Goal: Task Accomplishment & Management: Complete application form

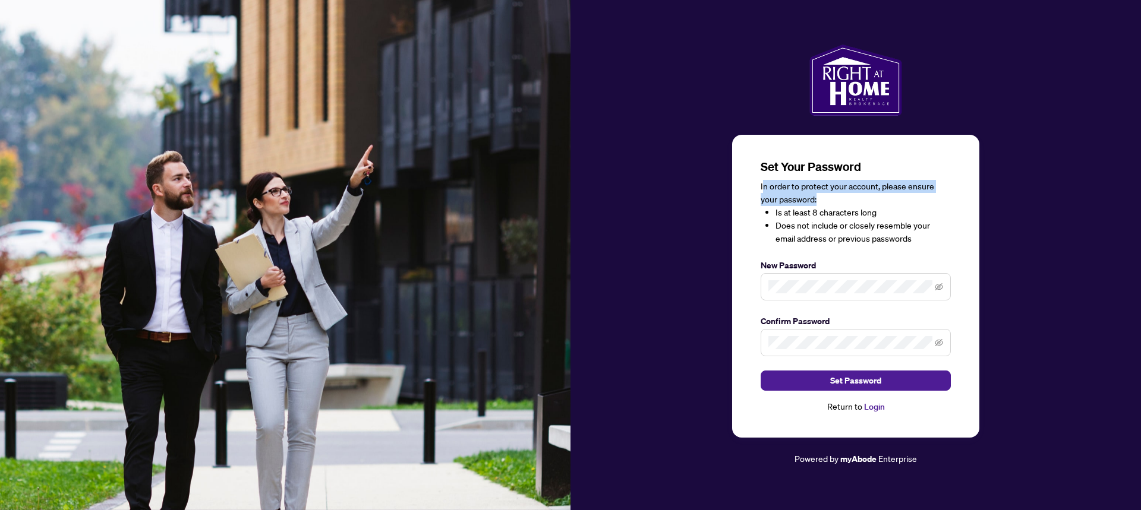
drag, startPoint x: 762, startPoint y: 189, endPoint x: 860, endPoint y: 201, distance: 99.4
click at [860, 201] on div "In order to protect your account, please ensure your password: Is at least 8 ch…" at bounding box center [856, 212] width 190 height 65
drag, startPoint x: 780, startPoint y: 207, endPoint x: 835, endPoint y: 224, distance: 57.7
click at [835, 224] on ul "Is at least 8 characters long Does not include or closely resemble your email a…" at bounding box center [856, 225] width 190 height 39
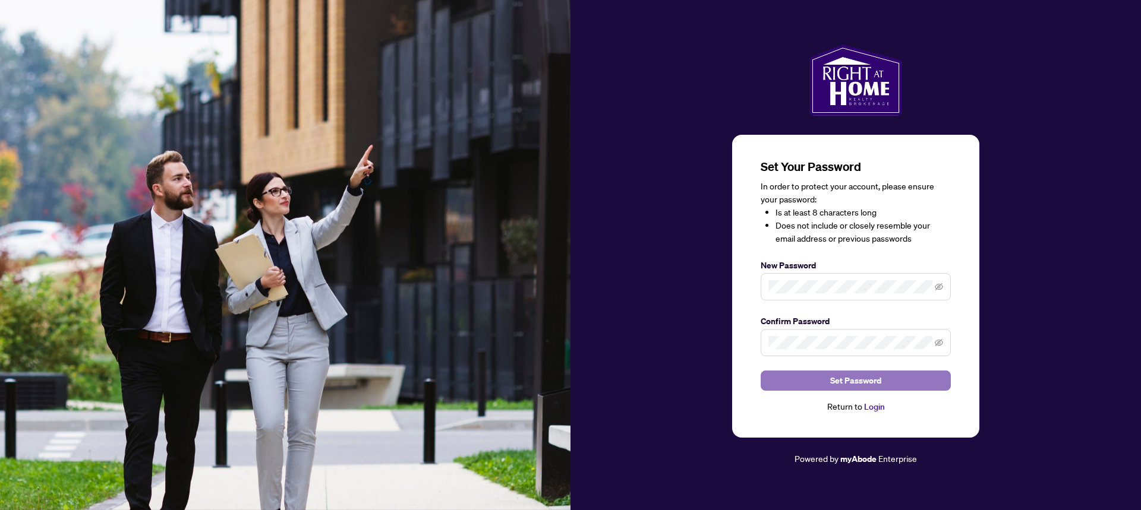
click at [837, 378] on span "Set Password" at bounding box center [855, 380] width 51 height 19
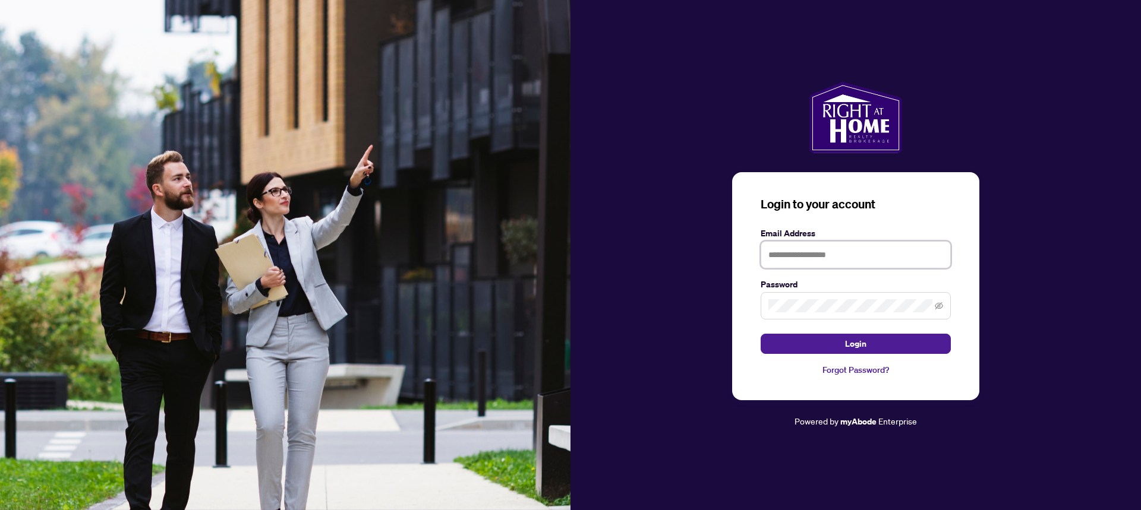
click at [862, 253] on input "text" at bounding box center [856, 254] width 190 height 27
type input "**********"
click at [761, 334] on button "Login" at bounding box center [856, 344] width 190 height 20
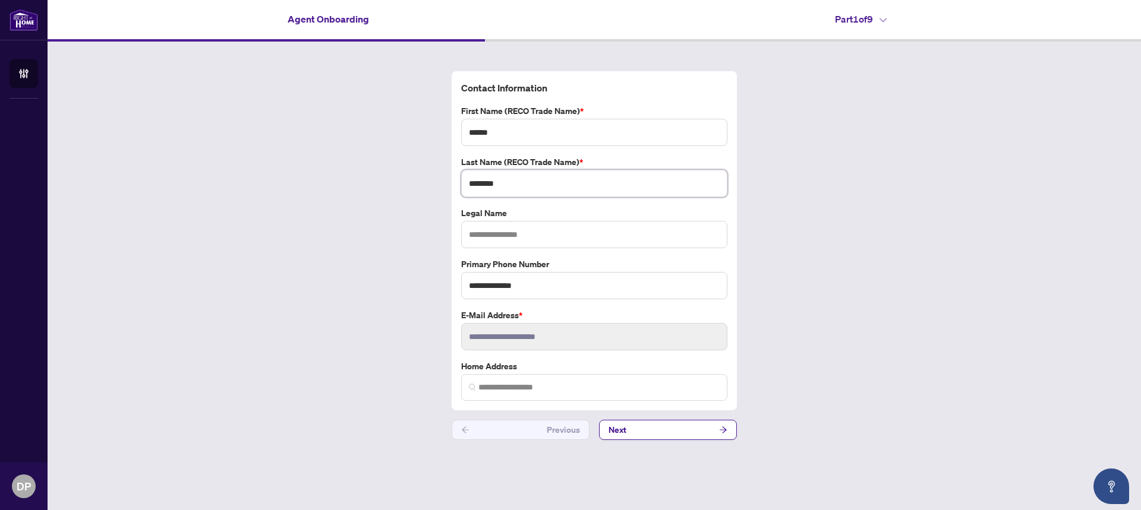
drag, startPoint x: 515, startPoint y: 188, endPoint x: 400, endPoint y: 176, distance: 115.3
click at [406, 176] on div "**********" at bounding box center [594, 256] width 1093 height 428
type input "*********"
click at [532, 393] on input "search" at bounding box center [598, 387] width 241 height 12
click at [534, 360] on label "Home Address" at bounding box center [594, 366] width 266 height 13
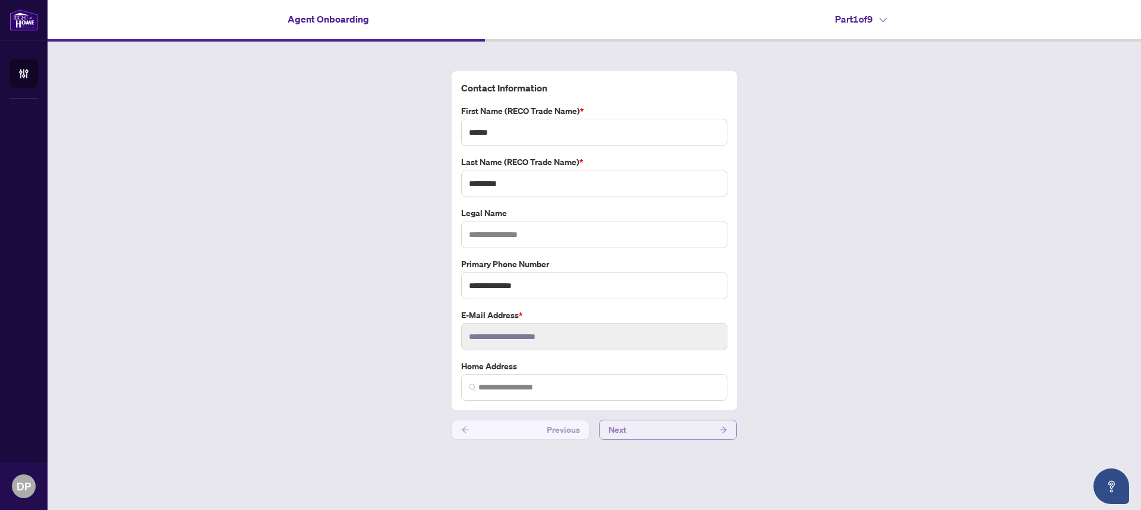
click at [649, 428] on button "Next" at bounding box center [668, 430] width 138 height 20
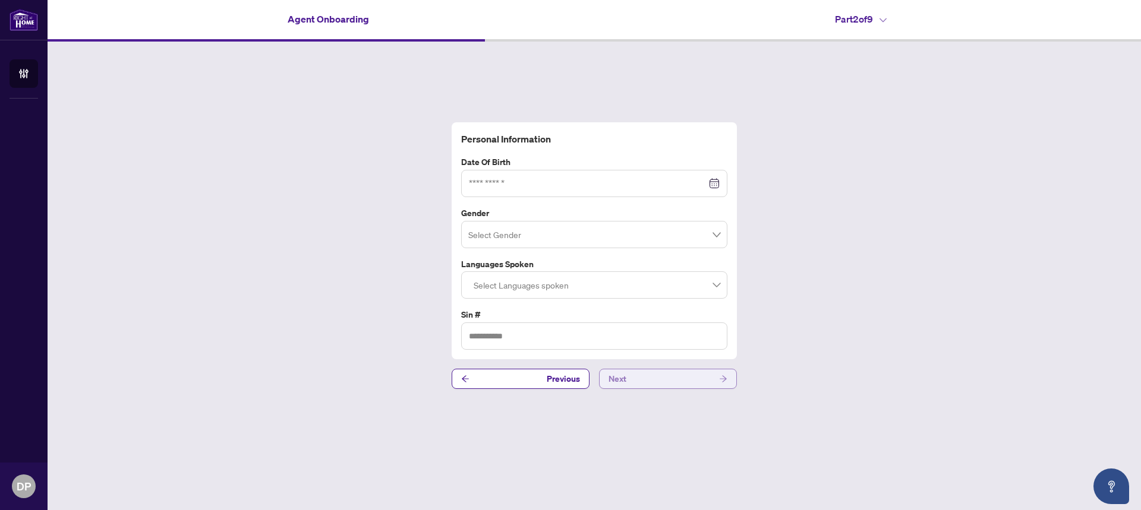
click at [639, 383] on button "Next" at bounding box center [668, 379] width 138 height 20
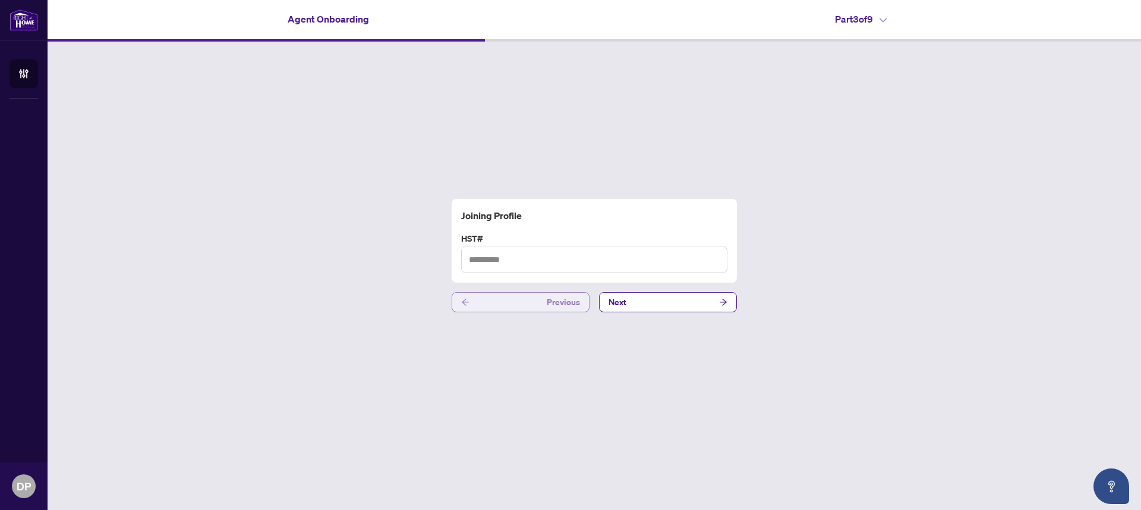
click at [534, 310] on button "Previous" at bounding box center [521, 302] width 138 height 20
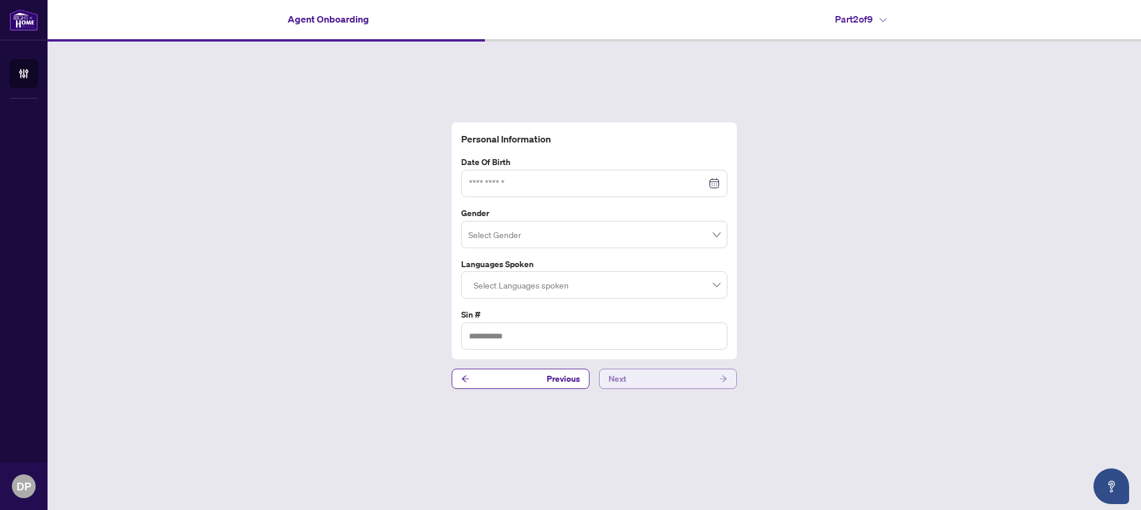
click at [614, 377] on span "Next" at bounding box center [617, 379] width 18 height 19
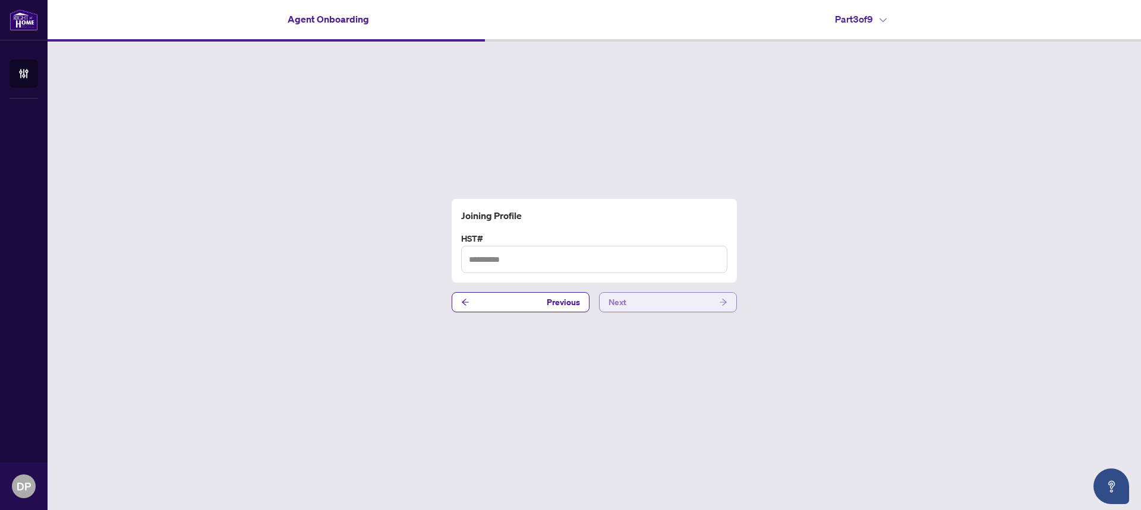
click at [622, 306] on span "Next" at bounding box center [617, 302] width 18 height 19
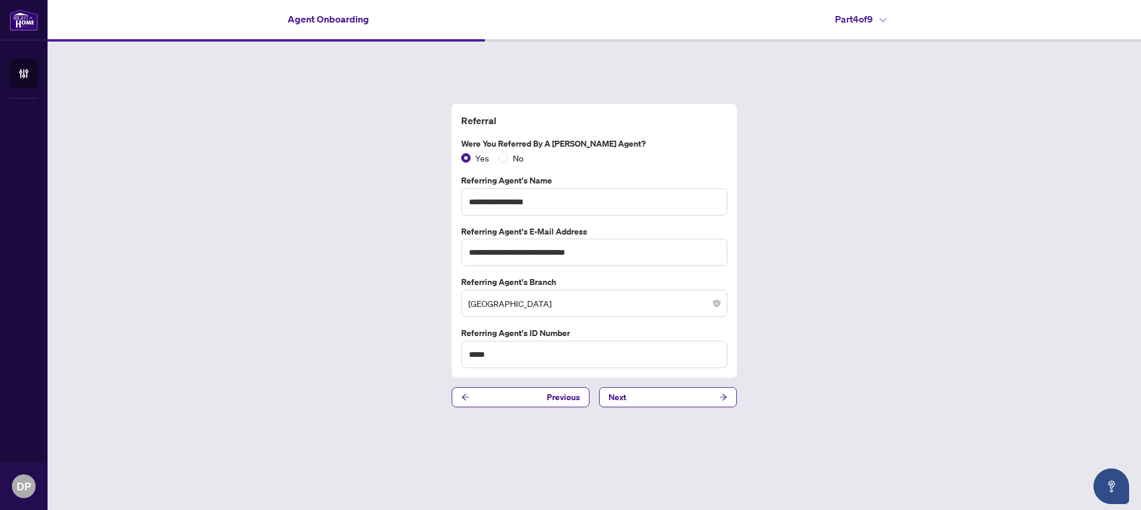
click at [642, 408] on div "**********" at bounding box center [594, 256] width 1093 height 428
click at [645, 399] on button "Next" at bounding box center [668, 397] width 138 height 20
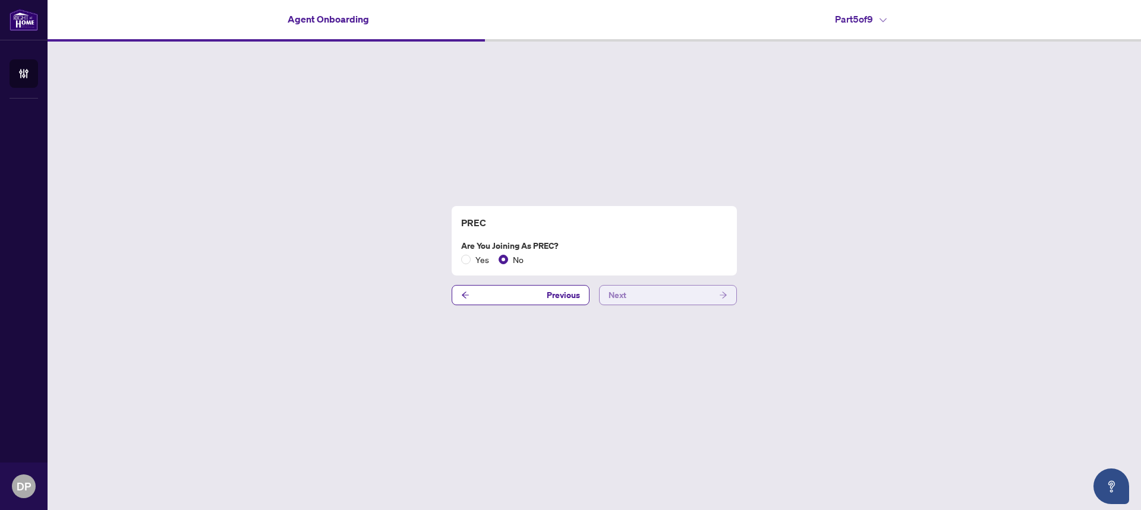
click at [614, 302] on span "Next" at bounding box center [617, 295] width 18 height 19
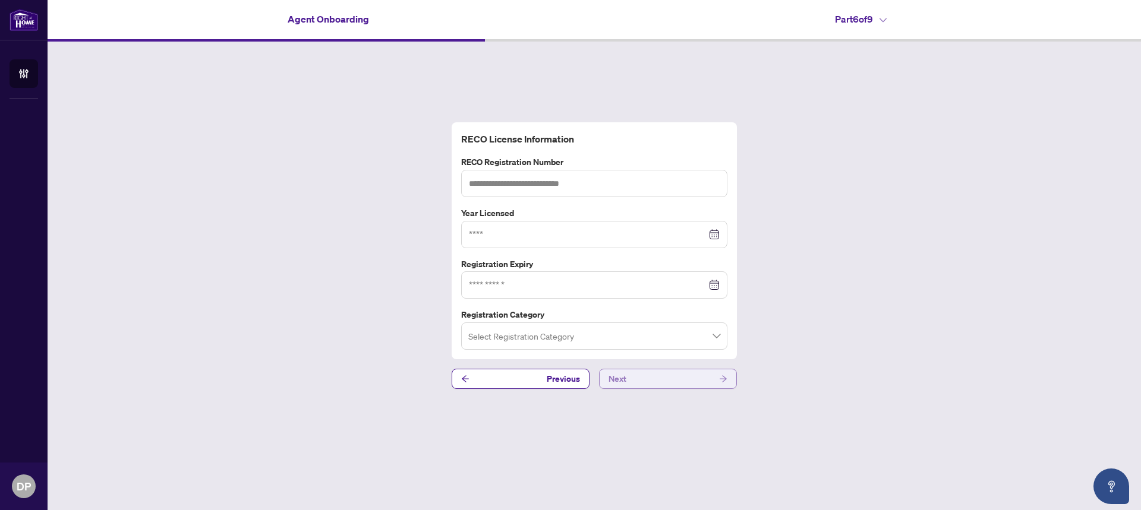
click at [613, 382] on span "Next" at bounding box center [617, 379] width 18 height 19
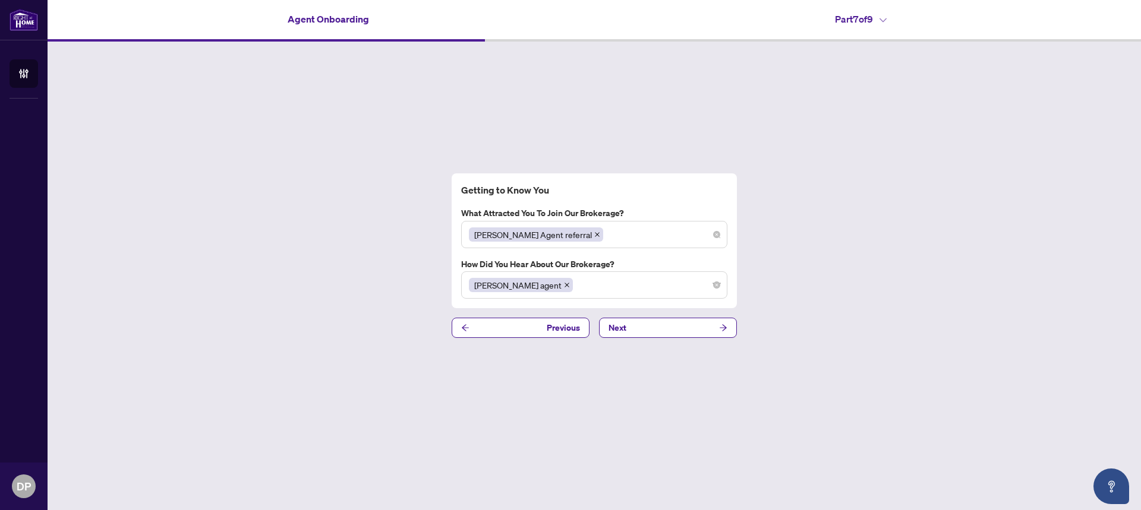
click at [607, 237] on div "[PERSON_NAME] Agent referral" at bounding box center [594, 234] width 251 height 21
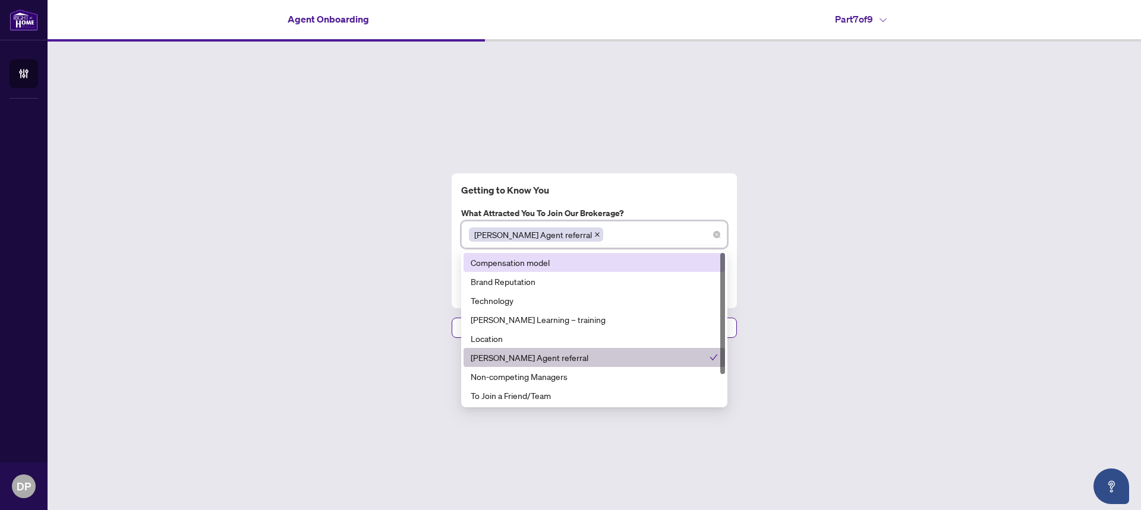
click at [573, 267] on div "Compensation model" at bounding box center [594, 262] width 247 height 13
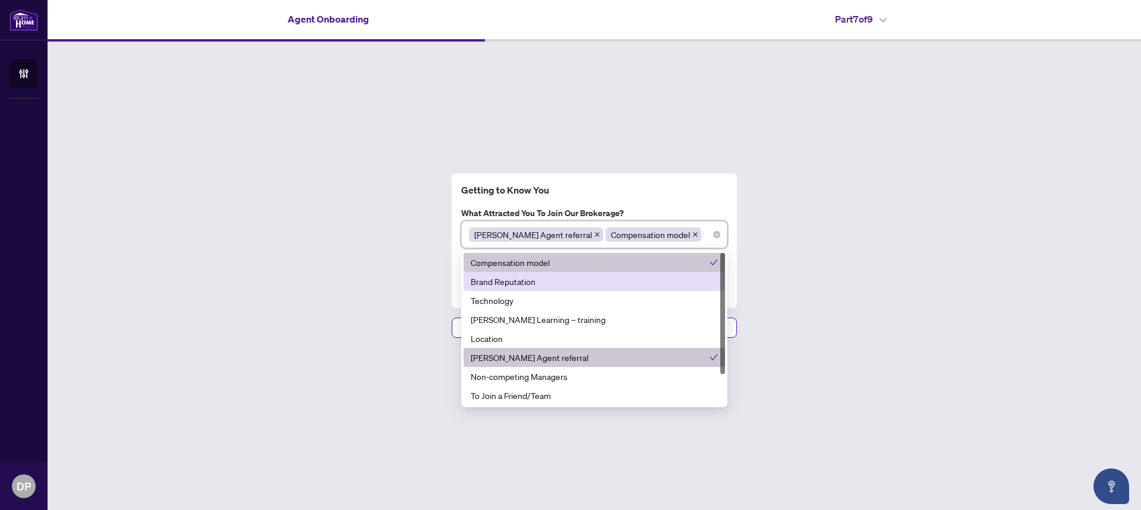
click at [573, 286] on div "Brand Reputation" at bounding box center [594, 281] width 247 height 13
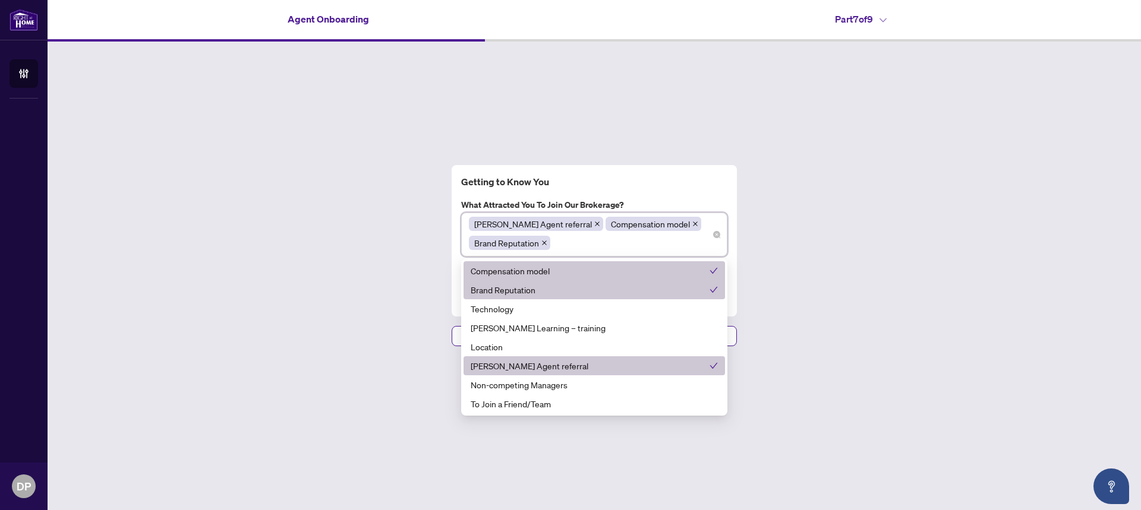
click at [639, 251] on div "[PERSON_NAME] Agent referral Compensation model Brand Reputation" at bounding box center [594, 235] width 251 height 38
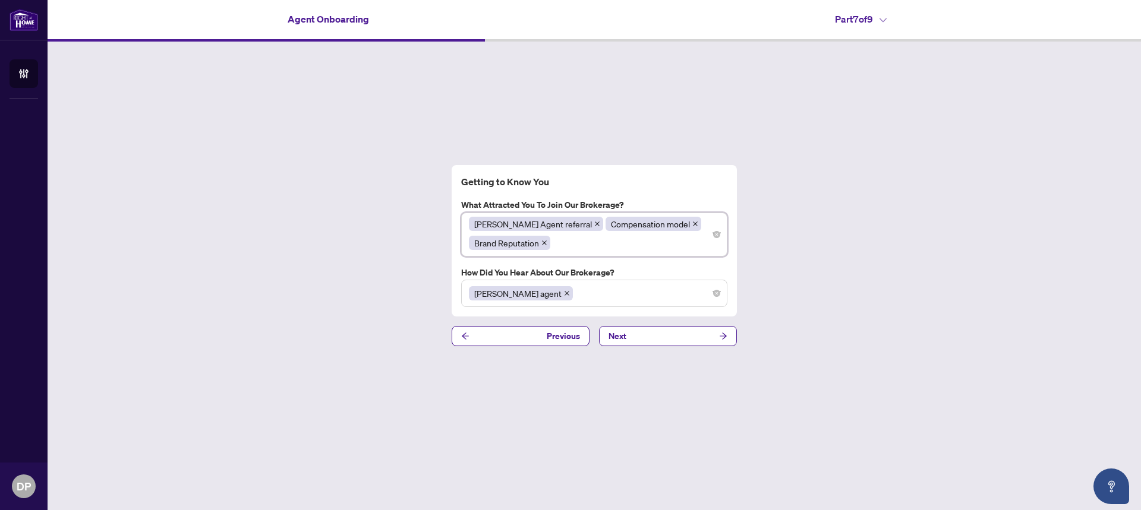
click at [639, 251] on div "[PERSON_NAME] Agent referral Compensation model Brand Reputation" at bounding box center [594, 235] width 251 height 38
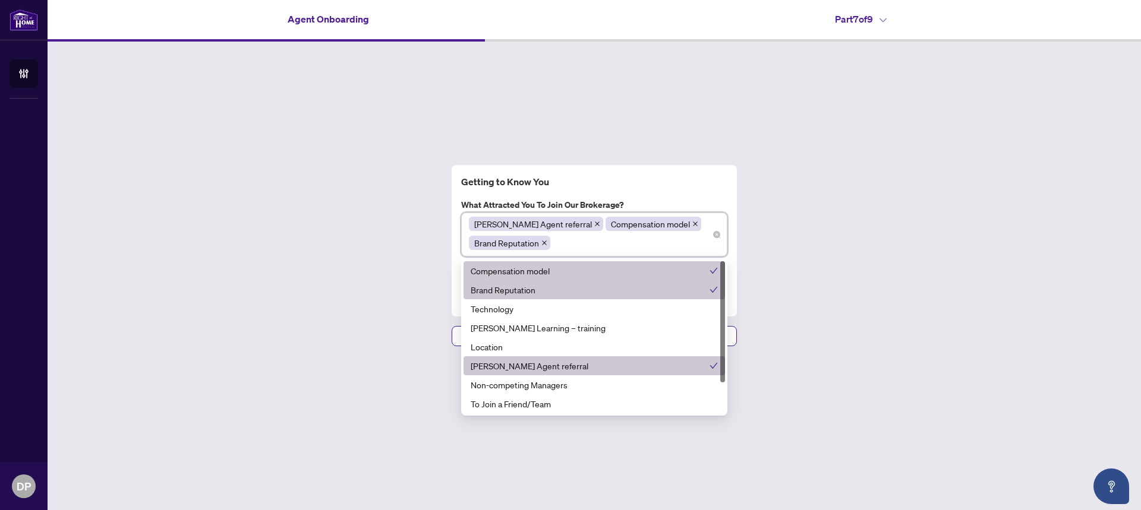
click at [405, 291] on div "Getting to Know You What attracted you to join our brokerage? [PERSON_NAME] Age…" at bounding box center [594, 256] width 1093 height 428
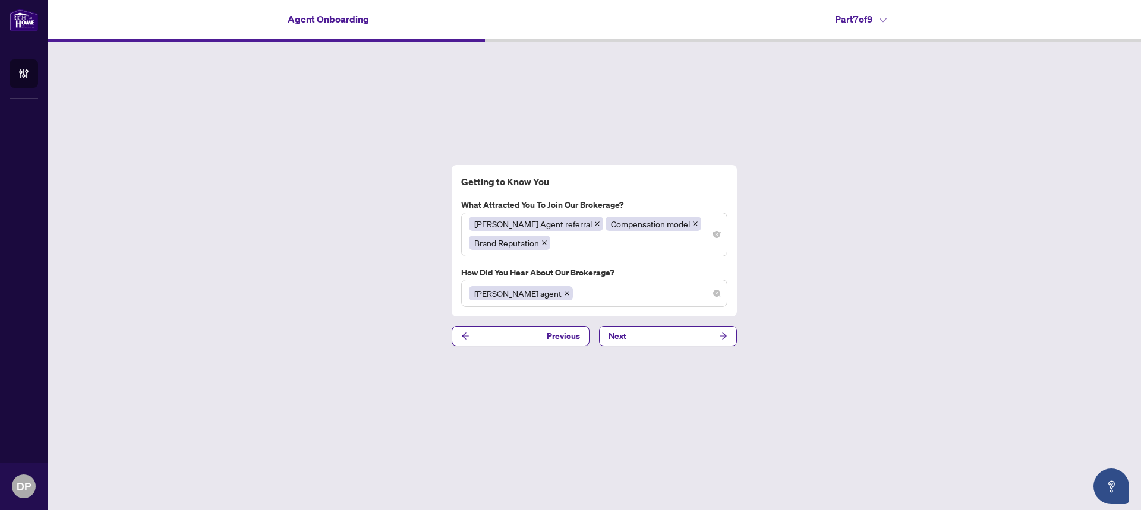
click at [565, 291] on div "[PERSON_NAME] agent" at bounding box center [594, 293] width 251 height 21
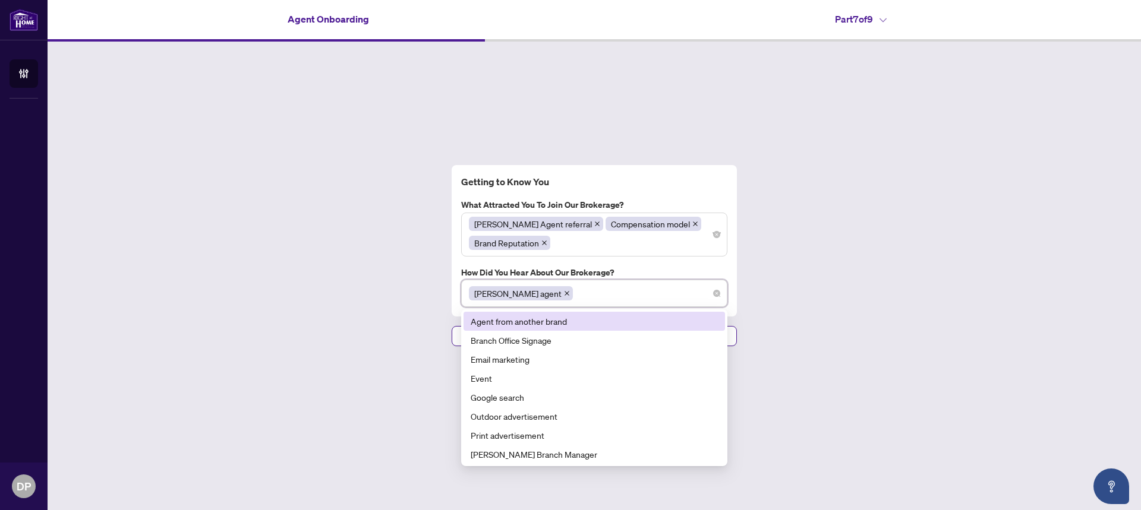
click at [373, 324] on div "Getting to Know You What attracted you to join our brokerage? [PERSON_NAME] Age…" at bounding box center [594, 256] width 1093 height 428
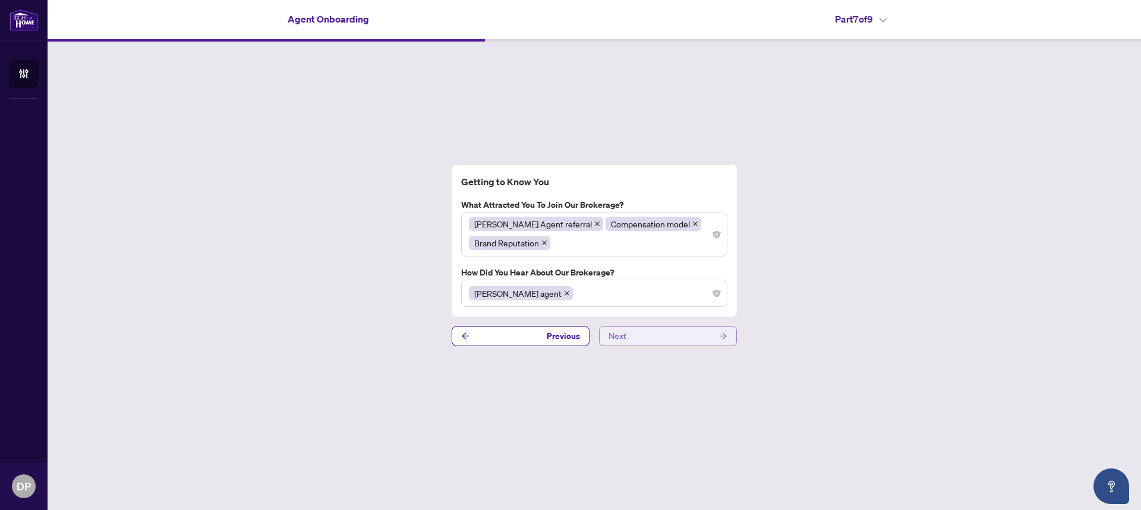
click at [652, 336] on button "Next" at bounding box center [668, 336] width 138 height 20
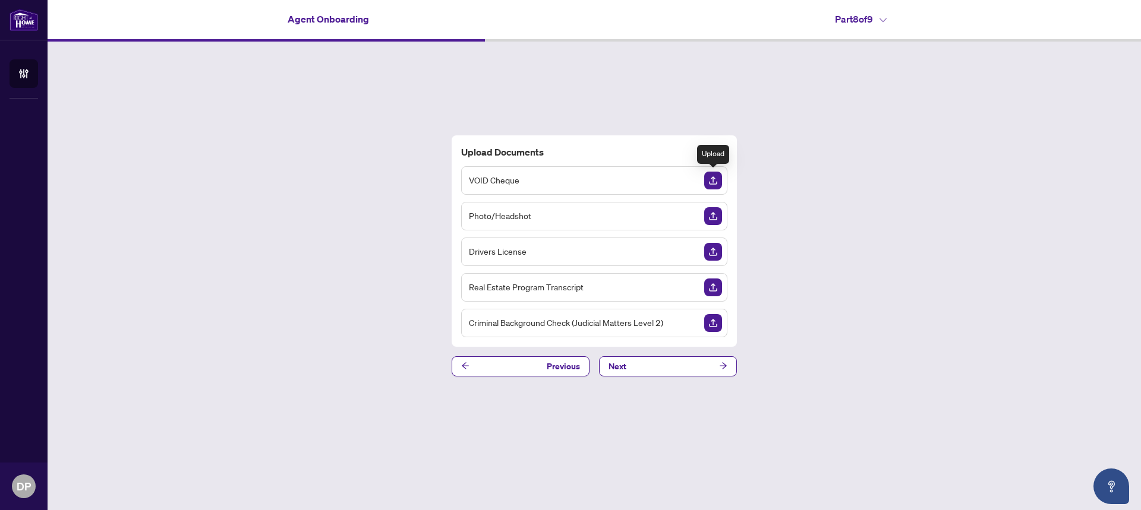
click at [711, 179] on img "Upload Document" at bounding box center [713, 181] width 18 height 18
click at [713, 253] on img "Upload Document" at bounding box center [713, 252] width 18 height 18
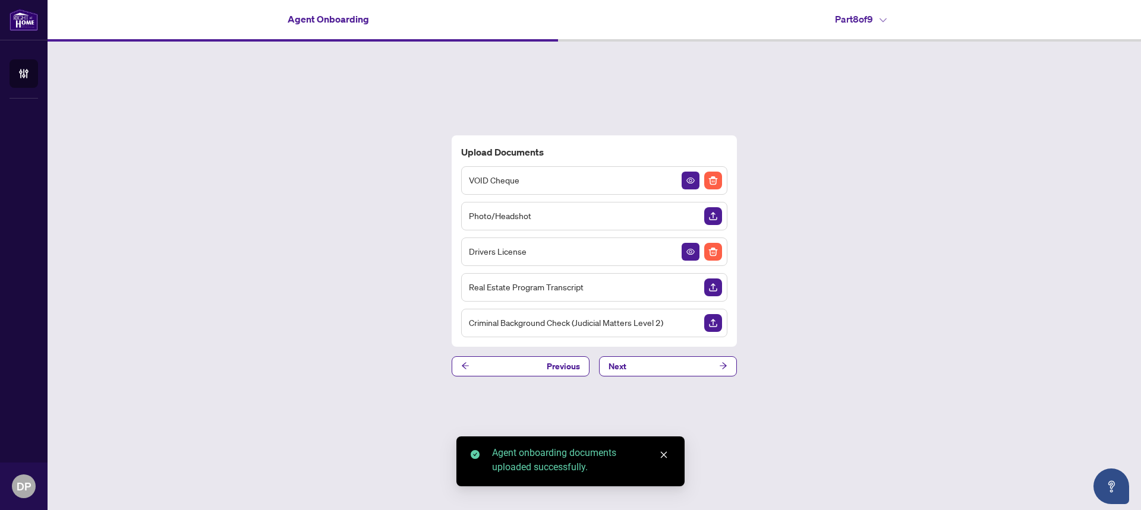
click at [272, 191] on div "Upload Documents VOID Cheque Photo/Headshot Drivers License Real Estate Program…" at bounding box center [594, 256] width 1093 height 428
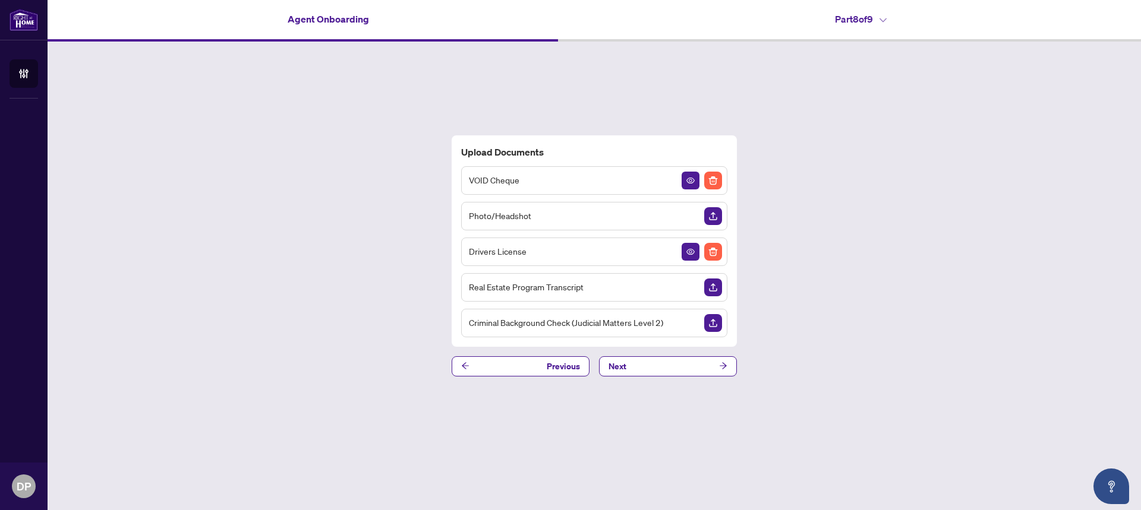
click at [711, 286] on img "Upload Document" at bounding box center [713, 288] width 18 height 18
click at [635, 358] on button "Next" at bounding box center [668, 367] width 138 height 20
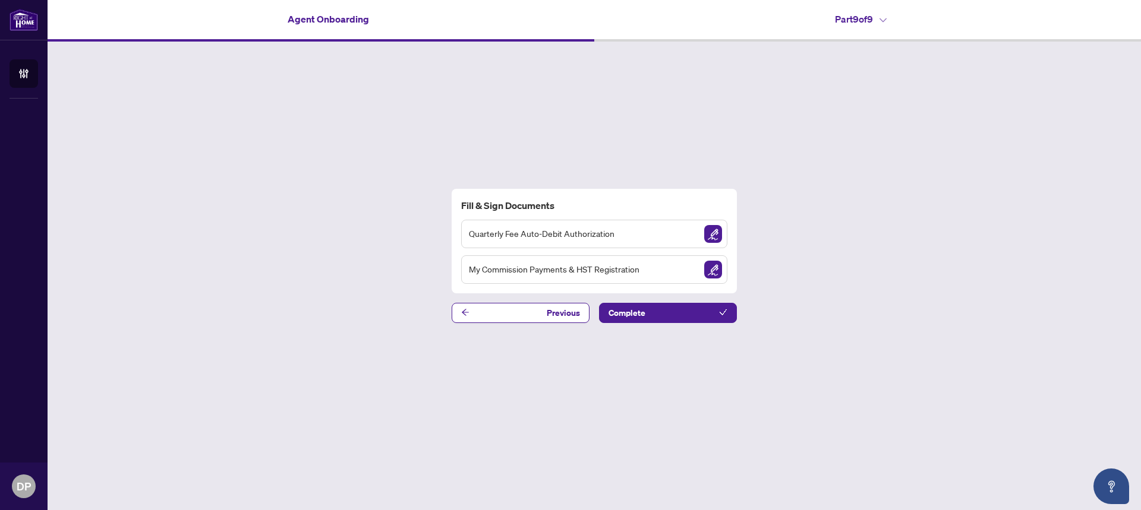
click at [557, 229] on span "Quarterly Fee Auto-Debit Authorization" at bounding box center [542, 234] width 146 height 14
click at [572, 228] on span "Quarterly Fee Auto-Debit Authorization" at bounding box center [542, 234] width 146 height 14
click at [709, 229] on img "Sign Document" at bounding box center [713, 234] width 18 height 18
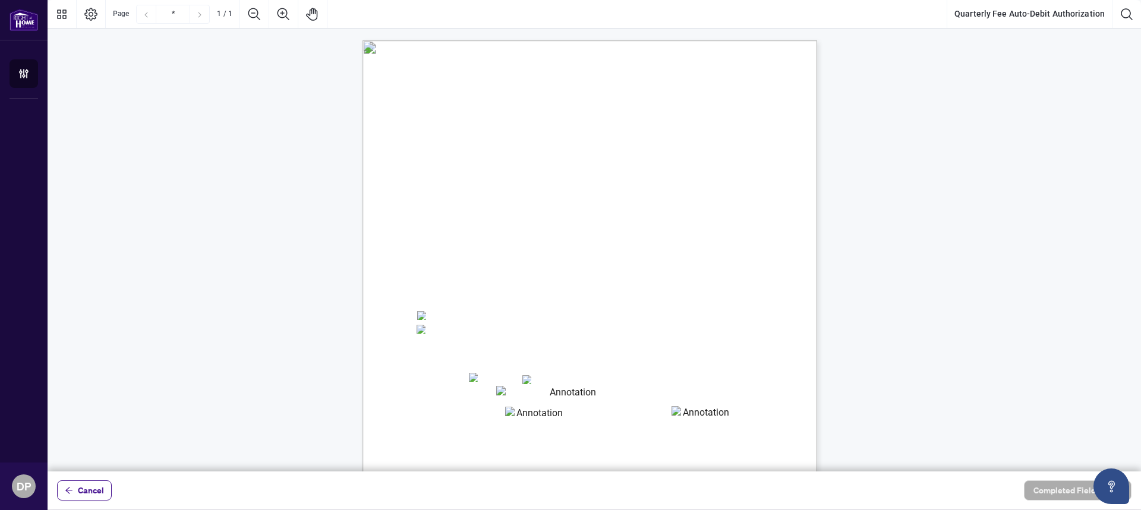
scroll to position [169, 0]
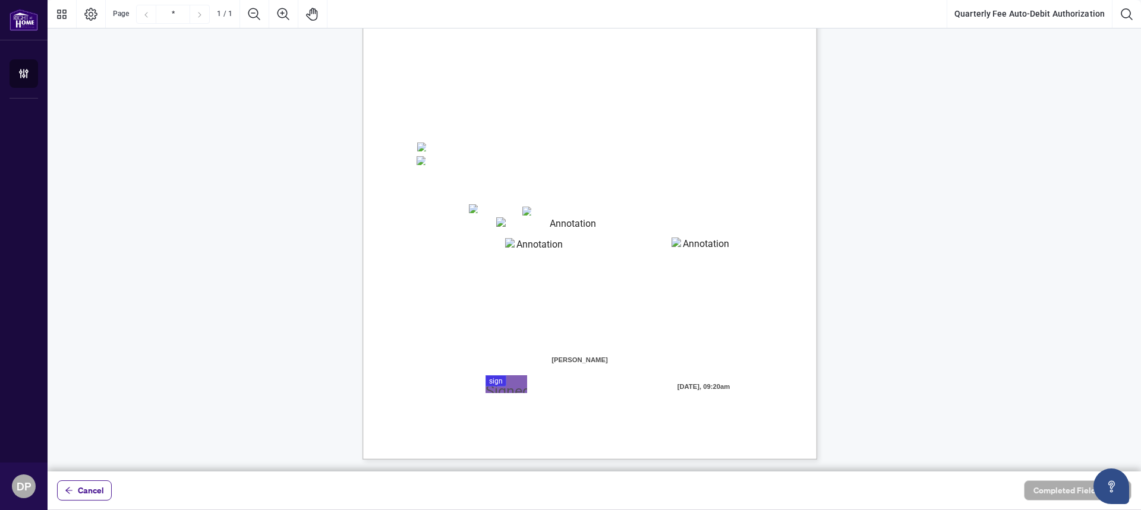
click at [591, 361] on span "[PERSON_NAME]" at bounding box center [580, 361] width 60 height 18
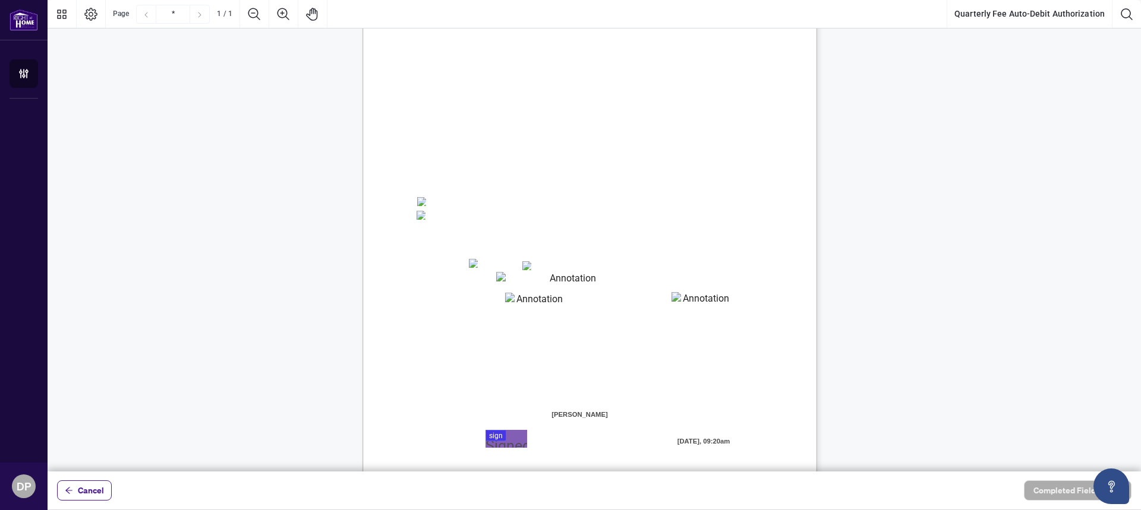
scroll to position [119, 0]
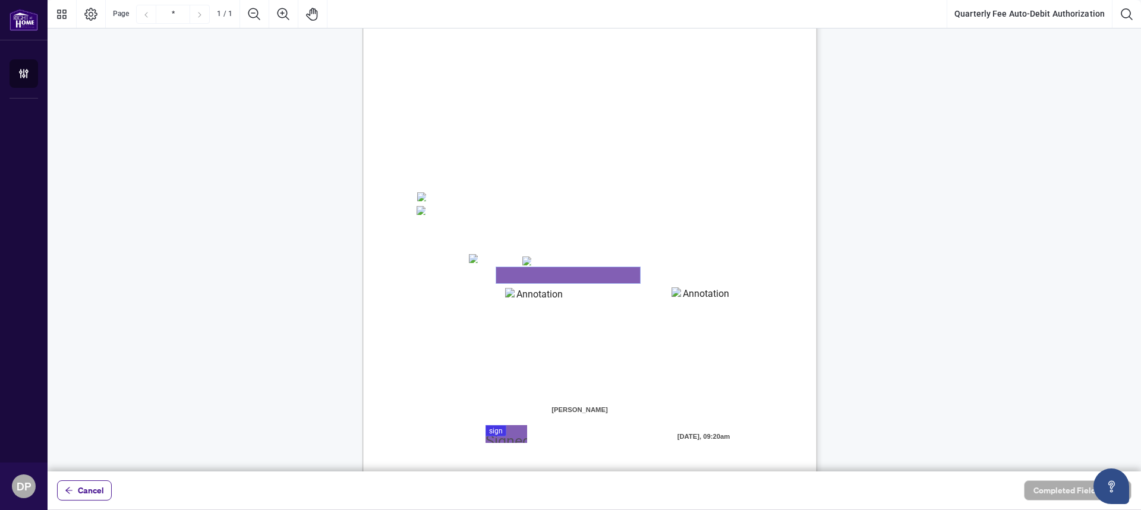
click at [523, 276] on textarea "01K5Y6PKJS17WYE5B4HS4XCGSX" at bounding box center [568, 275] width 144 height 16
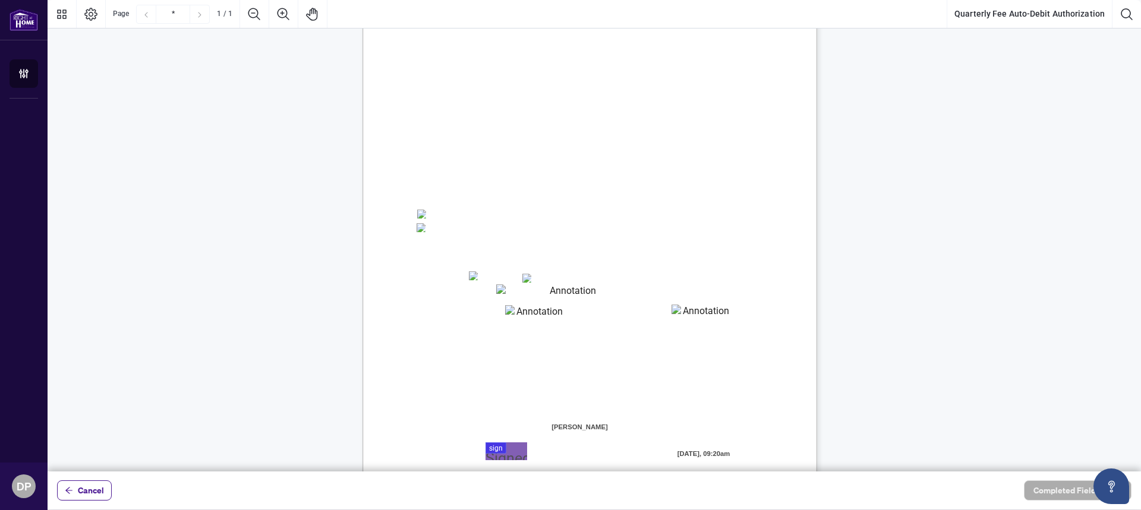
scroll to position [169, 0]
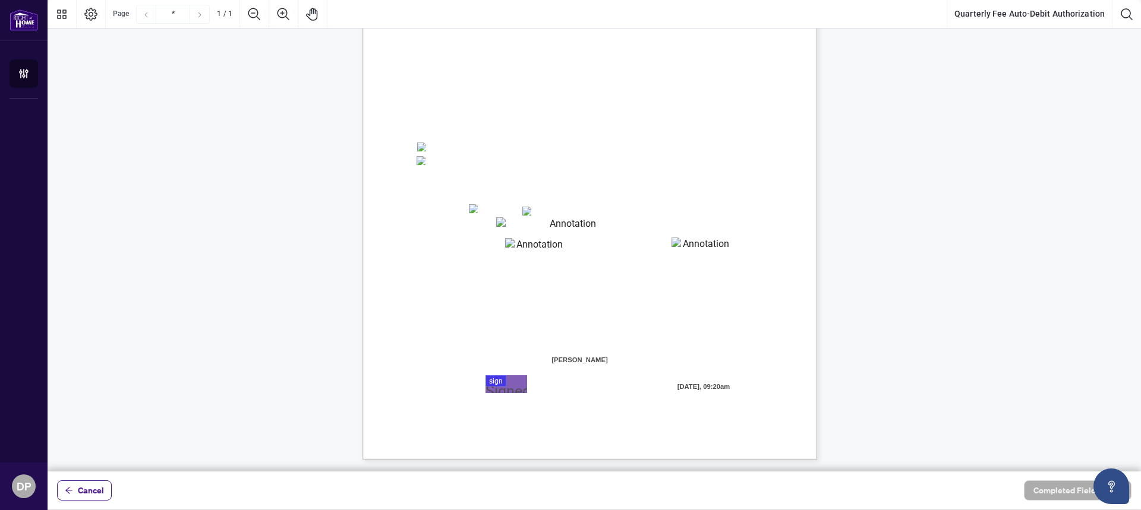
click at [93, 488] on span "Cancel" at bounding box center [91, 490] width 26 height 19
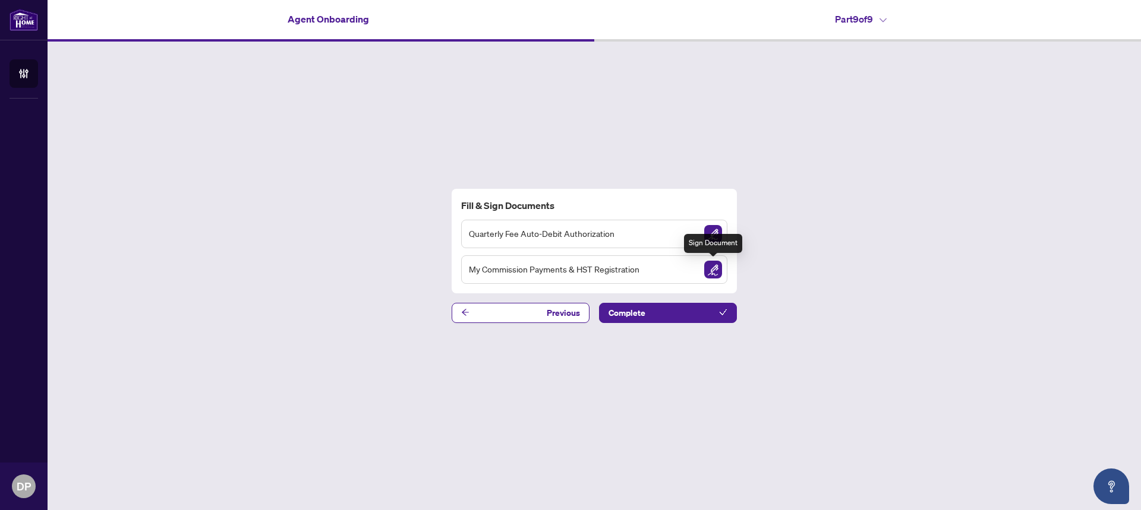
click at [708, 265] on img "Sign Document" at bounding box center [713, 270] width 18 height 18
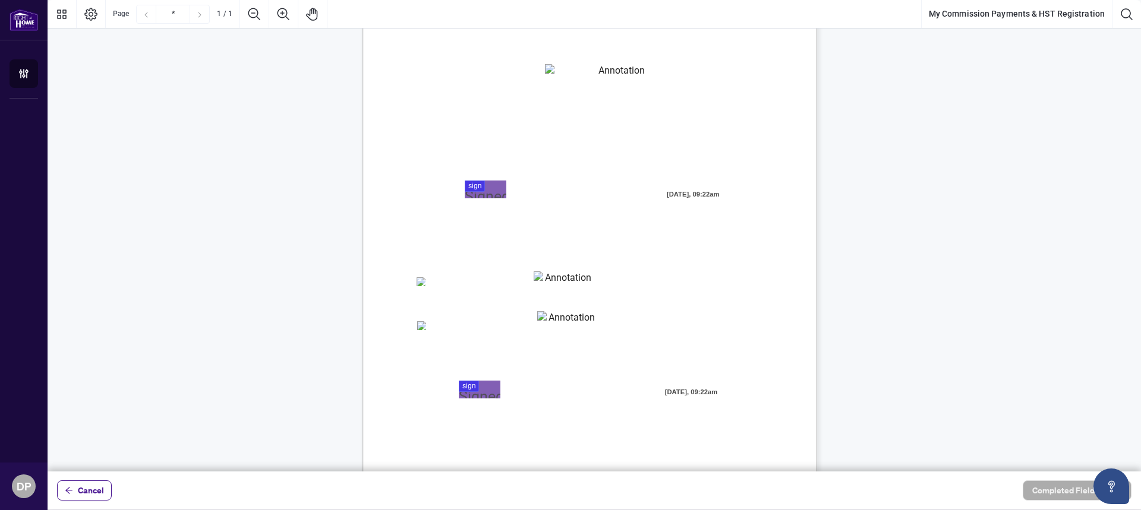
scroll to position [169, 0]
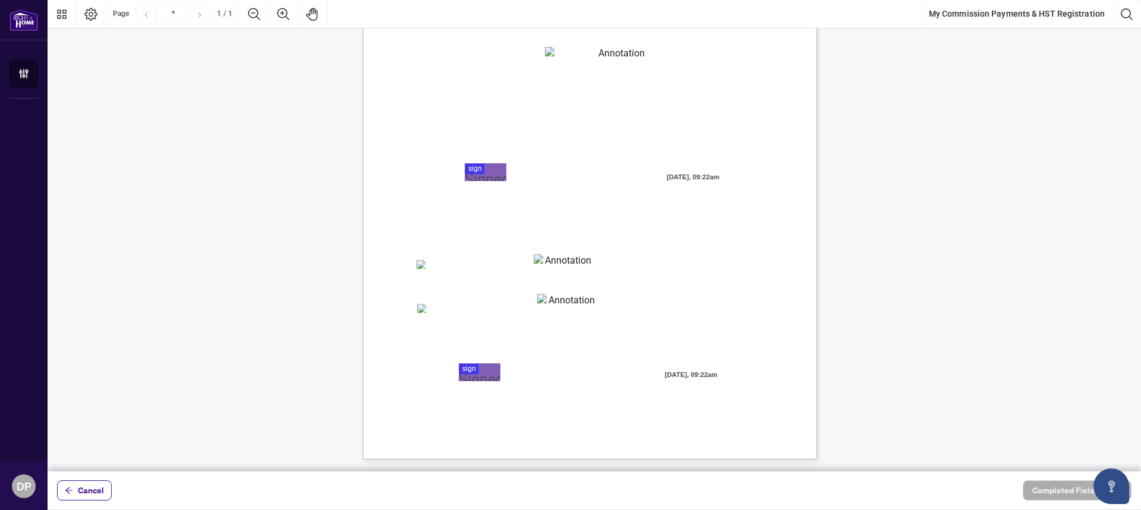
click at [541, 260] on textarea "01K5Y7KPVYFM7QZEK1MN02E8T3" at bounding box center [563, 263] width 59 height 18
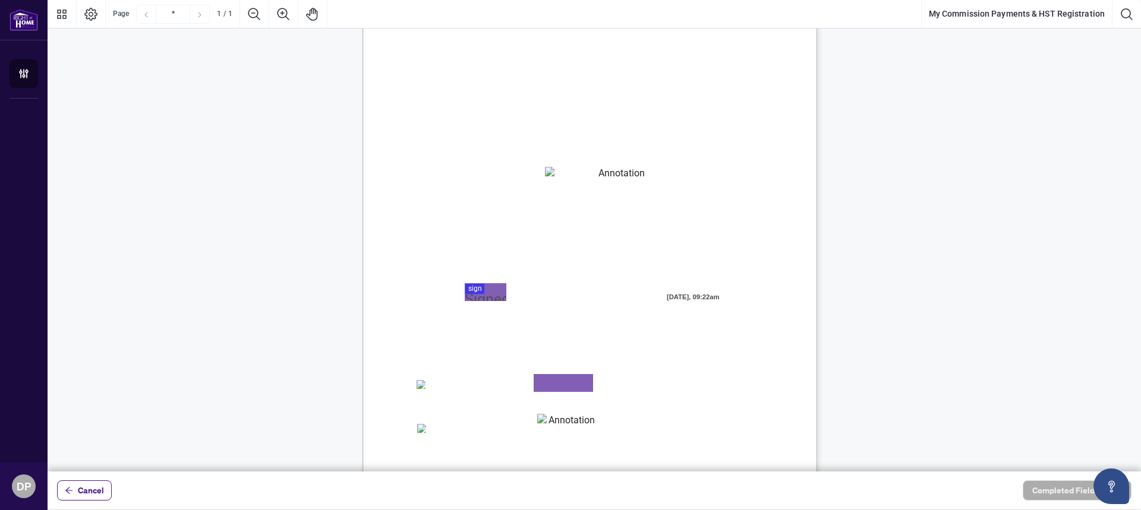
scroll to position [0, 0]
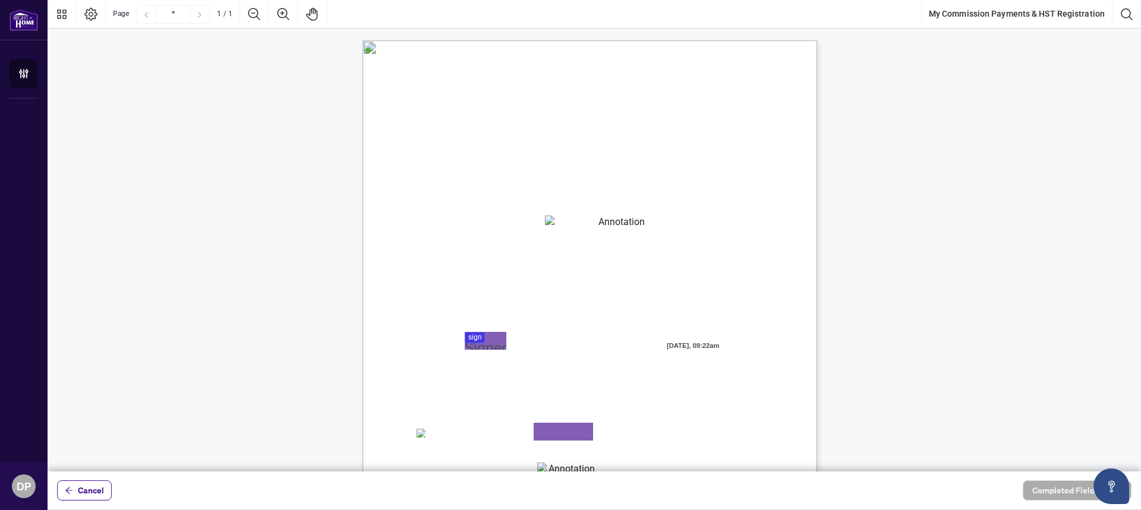
click at [82, 484] on span "Cancel" at bounding box center [91, 490] width 26 height 19
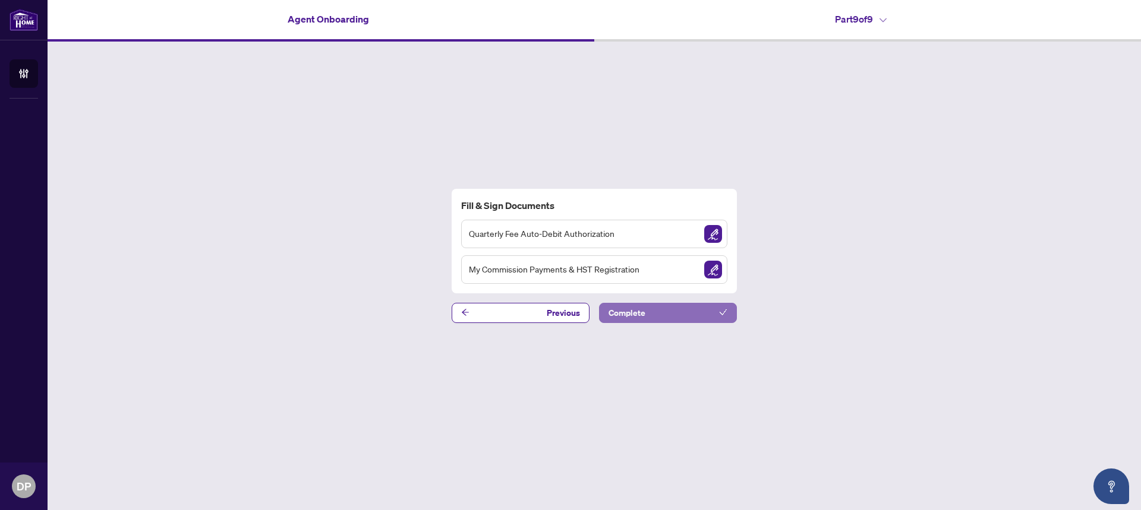
click at [671, 311] on button "Complete" at bounding box center [668, 313] width 138 height 20
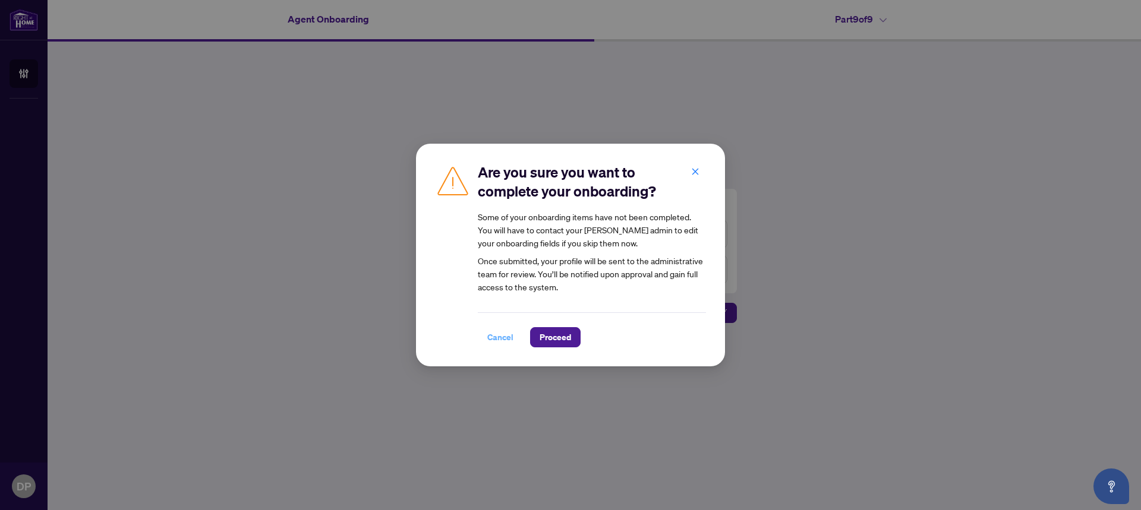
click at [507, 340] on span "Cancel" at bounding box center [500, 337] width 26 height 19
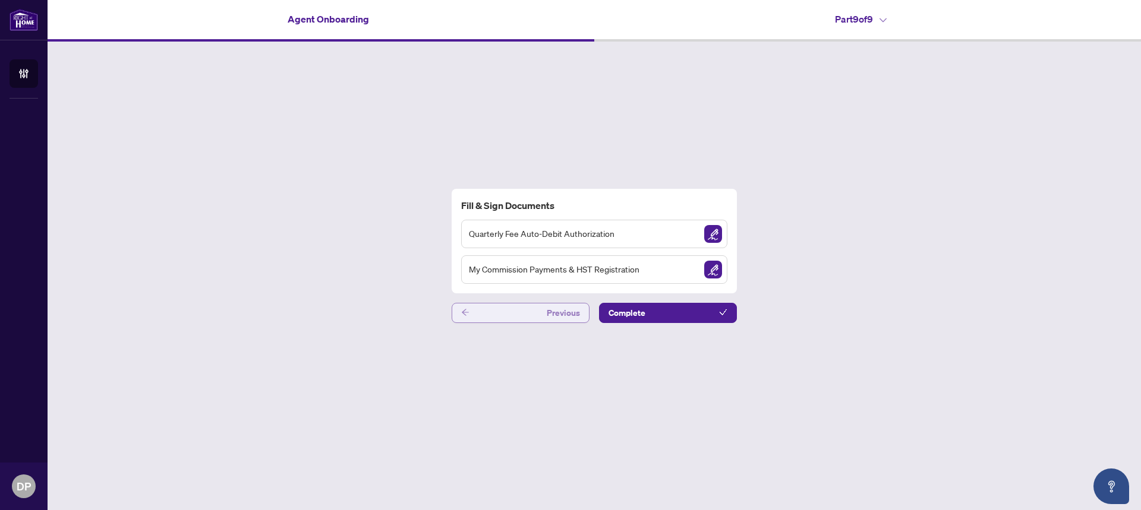
click at [537, 314] on button "Previous" at bounding box center [521, 313] width 138 height 20
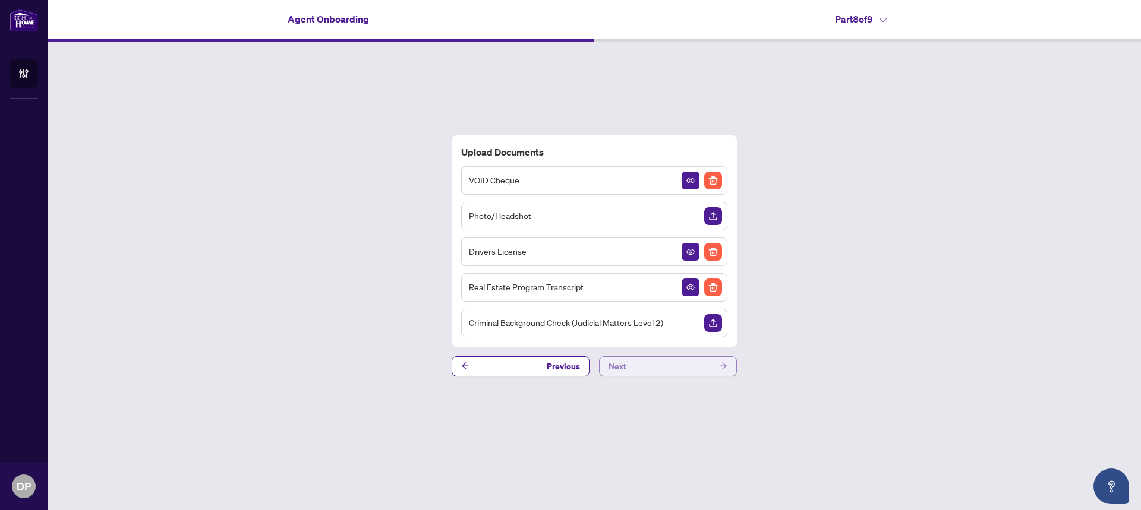
click at [676, 368] on button "Next" at bounding box center [668, 367] width 138 height 20
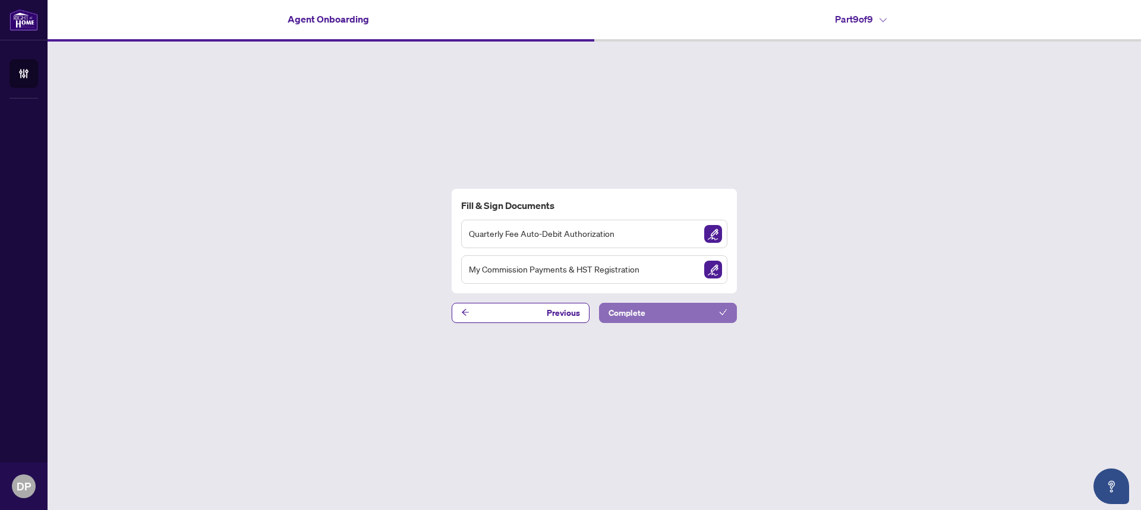
click at [679, 316] on button "Complete" at bounding box center [668, 313] width 138 height 20
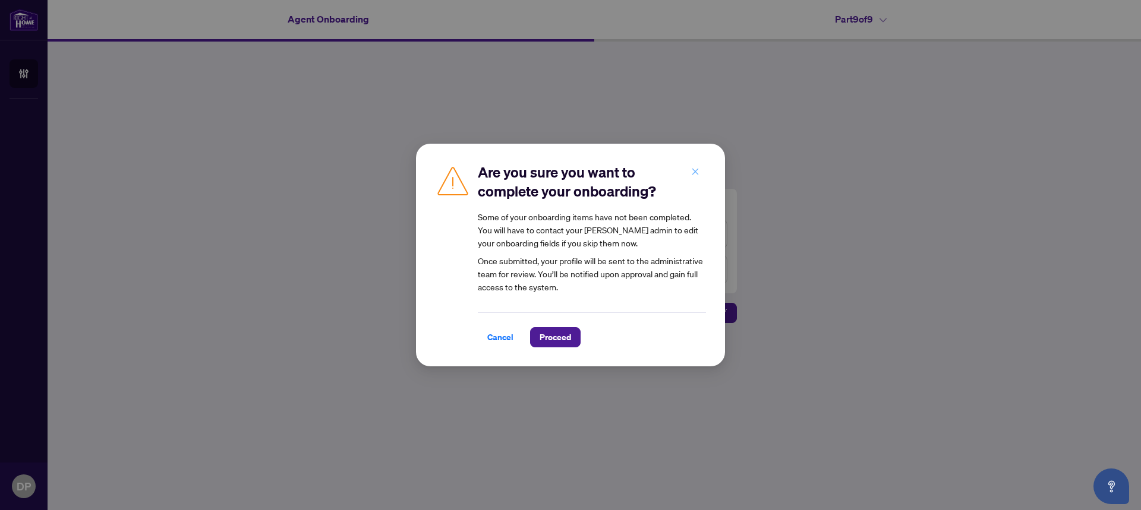
click at [700, 171] on button "button" at bounding box center [695, 172] width 24 height 20
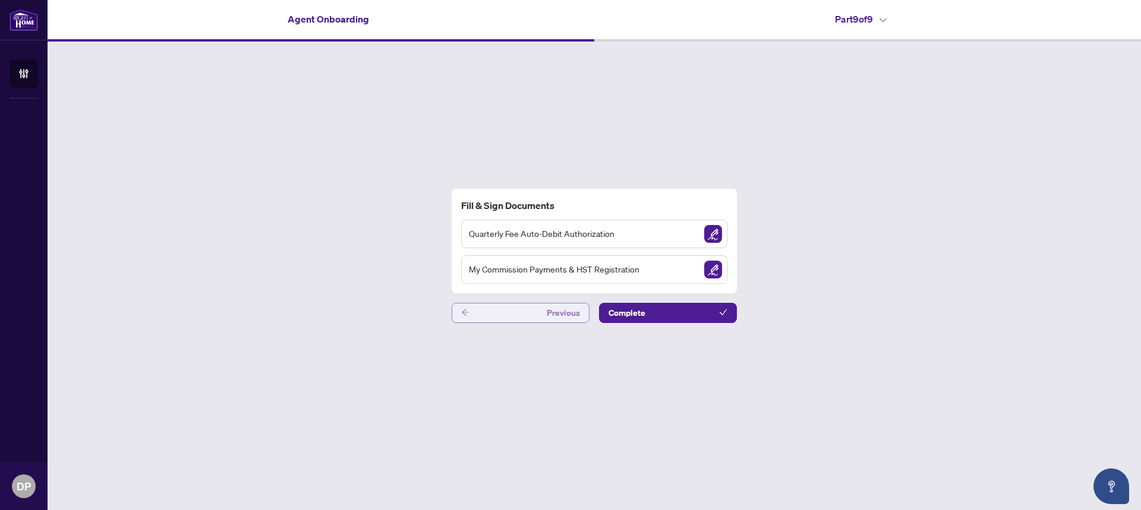
click at [491, 319] on button "Previous" at bounding box center [521, 313] width 138 height 20
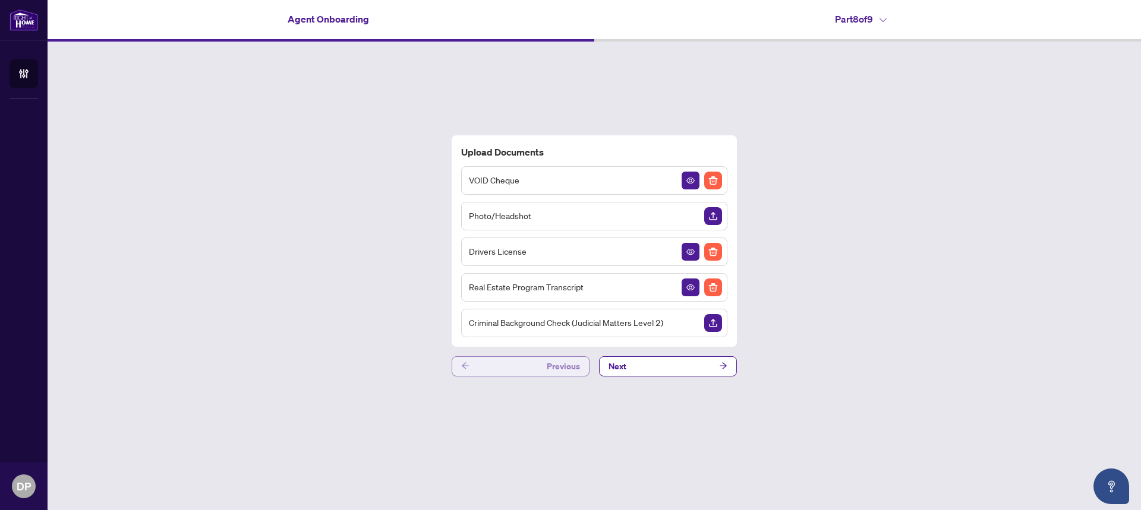
click at [488, 374] on button "Previous" at bounding box center [521, 367] width 138 height 20
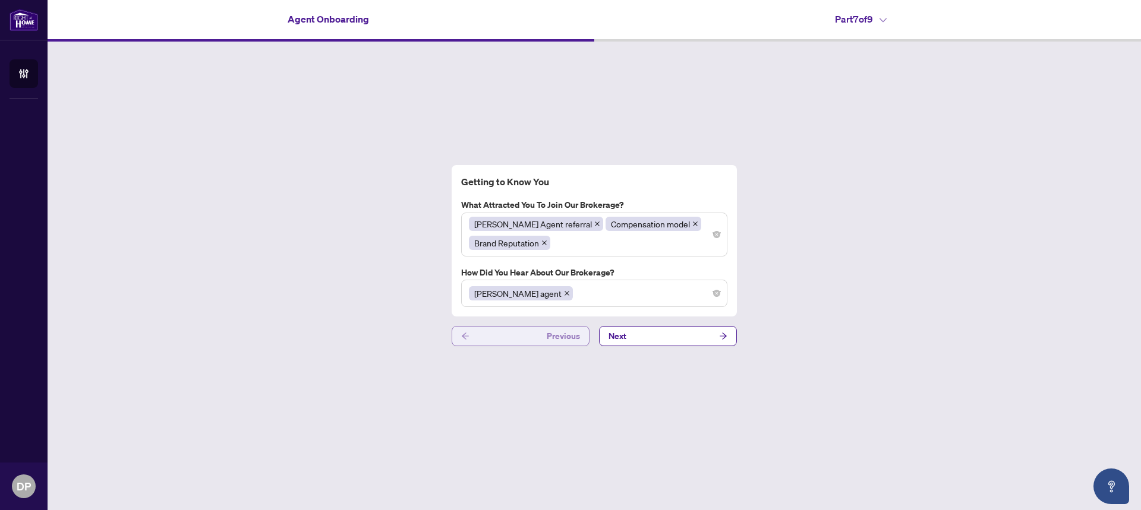
click at [499, 345] on button "Previous" at bounding box center [521, 336] width 138 height 20
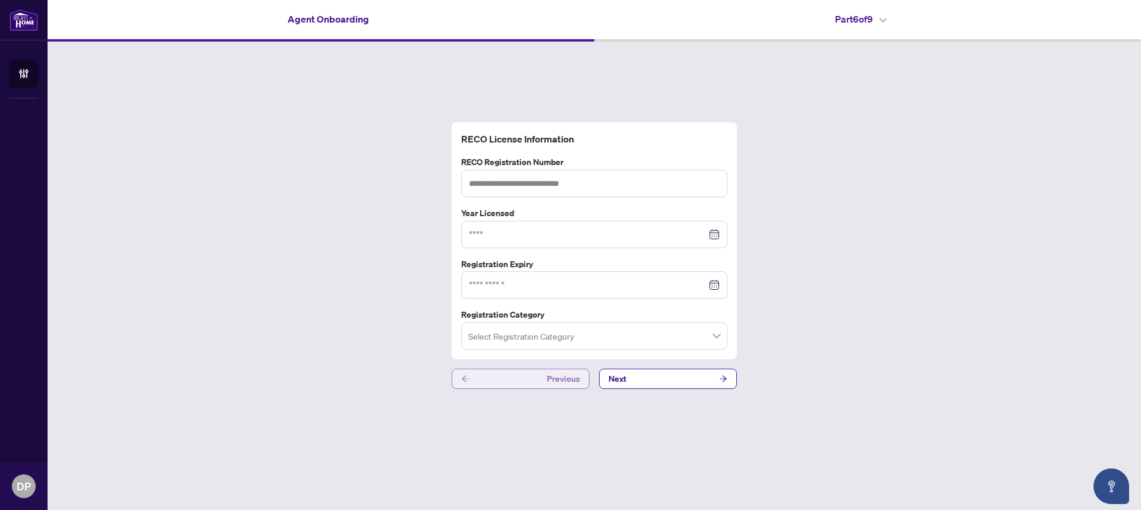
click at [529, 374] on button "Previous" at bounding box center [521, 379] width 138 height 20
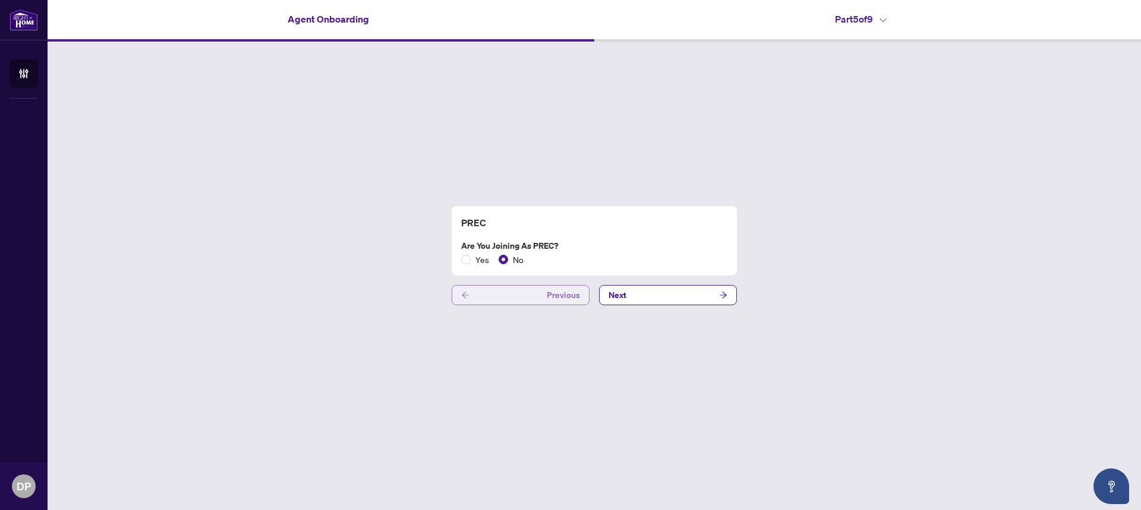
click at [532, 293] on button "Previous" at bounding box center [521, 295] width 138 height 20
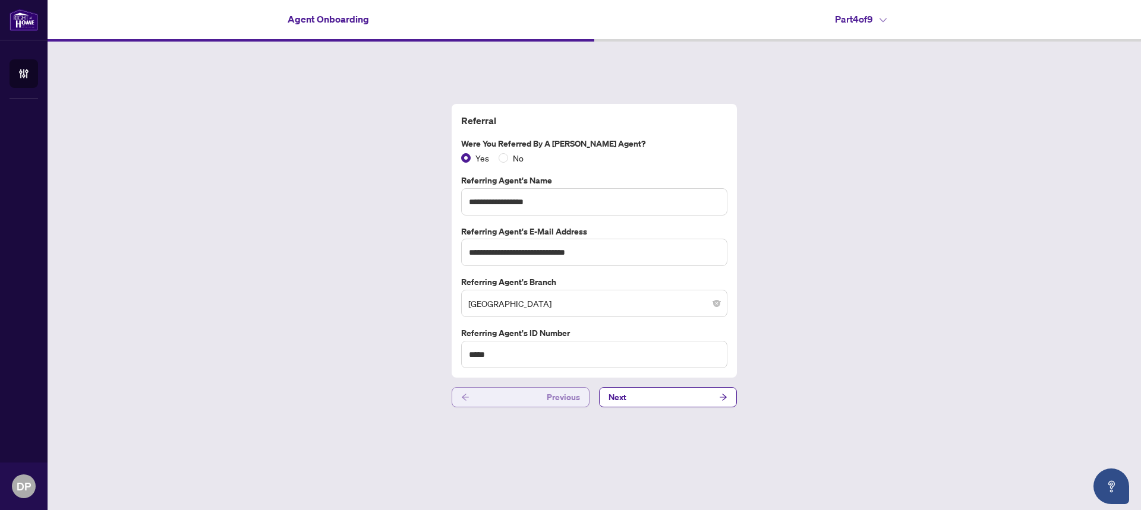
click at [515, 397] on button "Previous" at bounding box center [521, 397] width 138 height 20
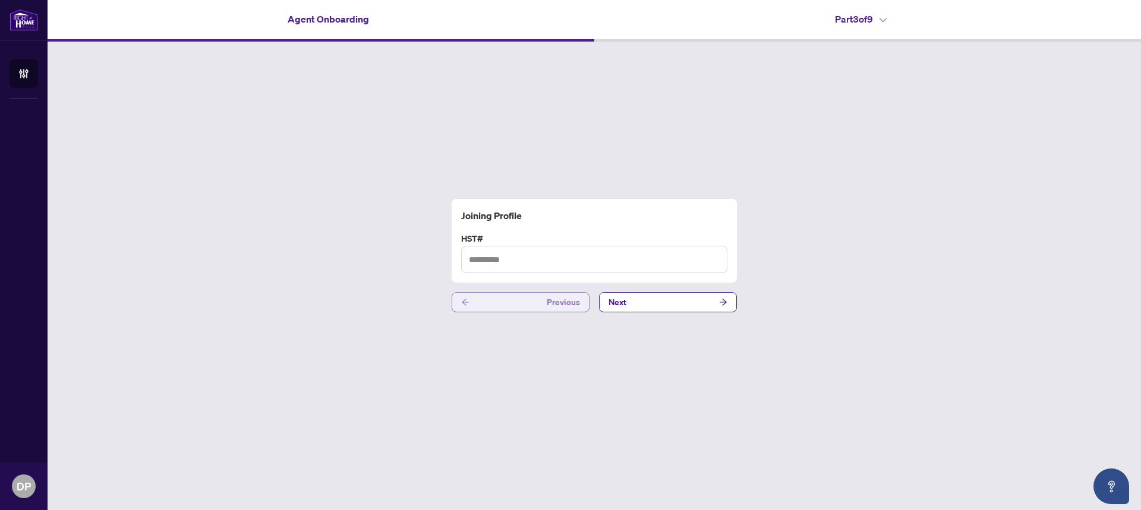
click at [518, 310] on button "Previous" at bounding box center [521, 302] width 138 height 20
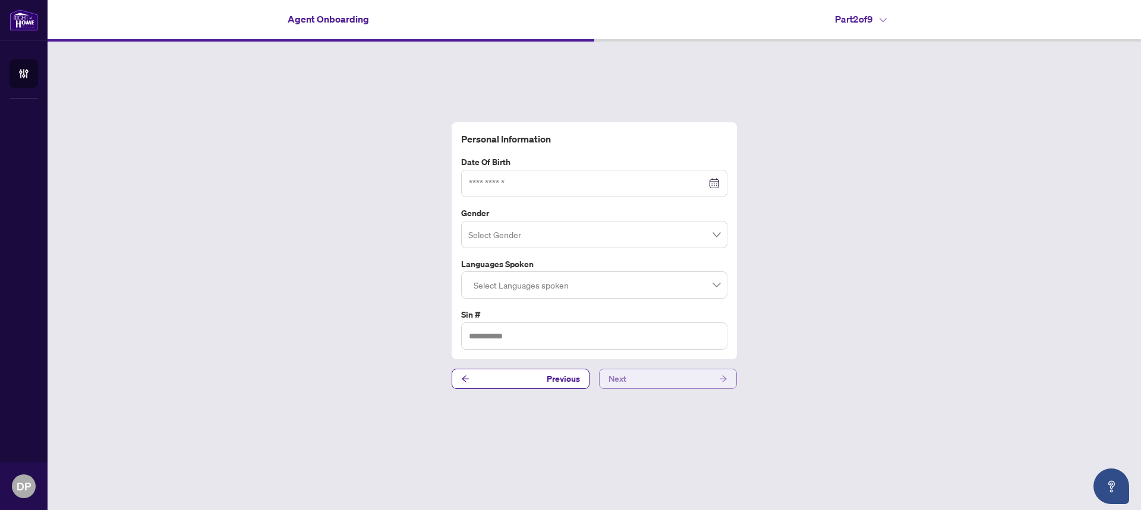
click at [652, 381] on button "Next" at bounding box center [668, 379] width 138 height 20
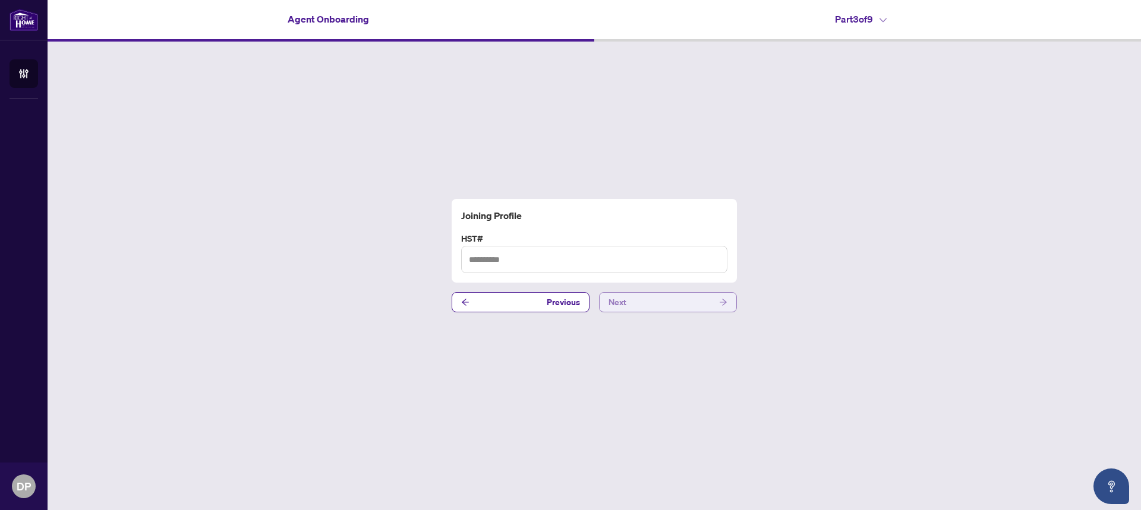
click at [669, 313] on button "Next" at bounding box center [668, 302] width 138 height 20
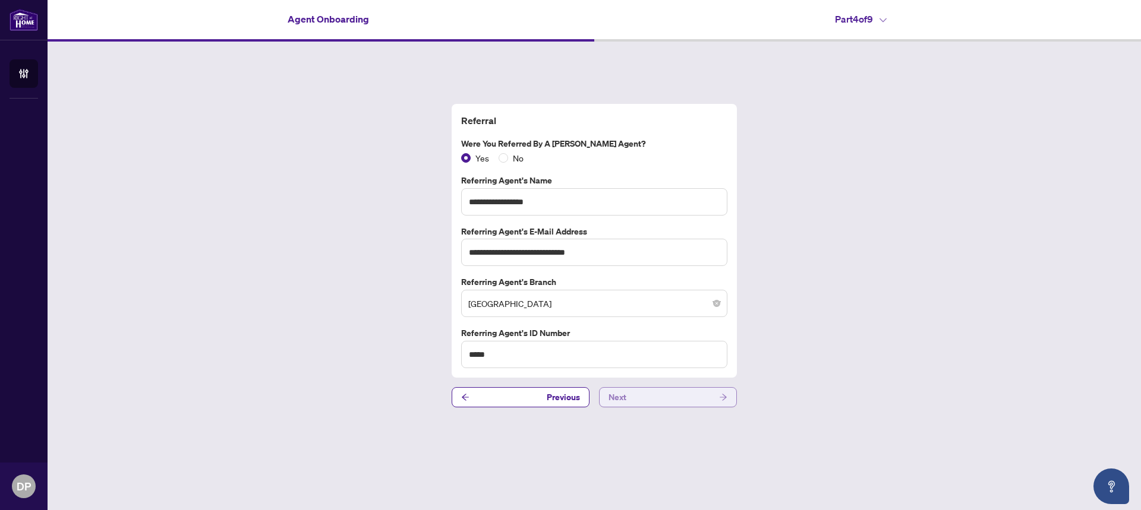
click at [660, 396] on button "Next" at bounding box center [668, 397] width 138 height 20
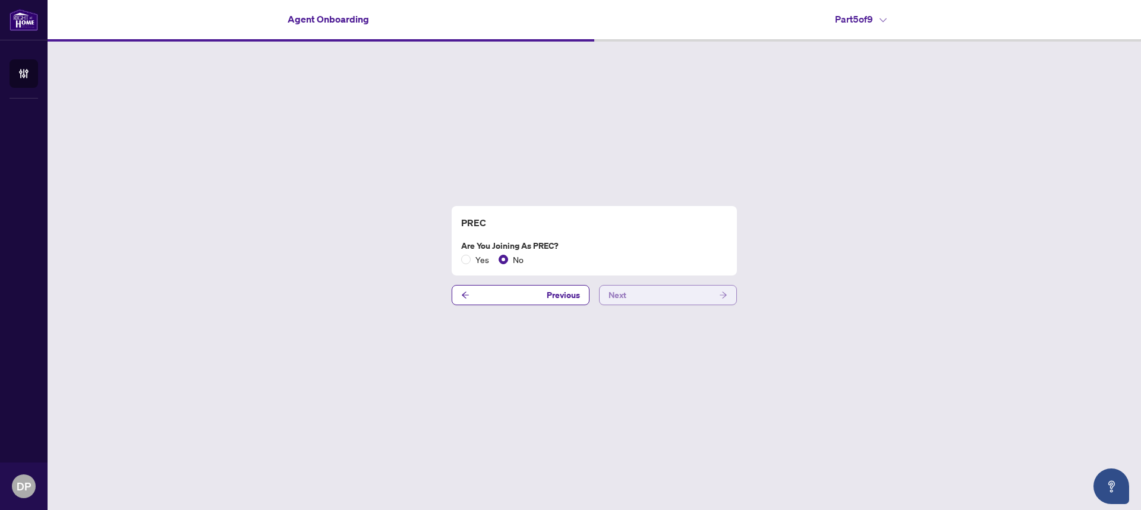
click at [654, 298] on button "Next" at bounding box center [668, 295] width 138 height 20
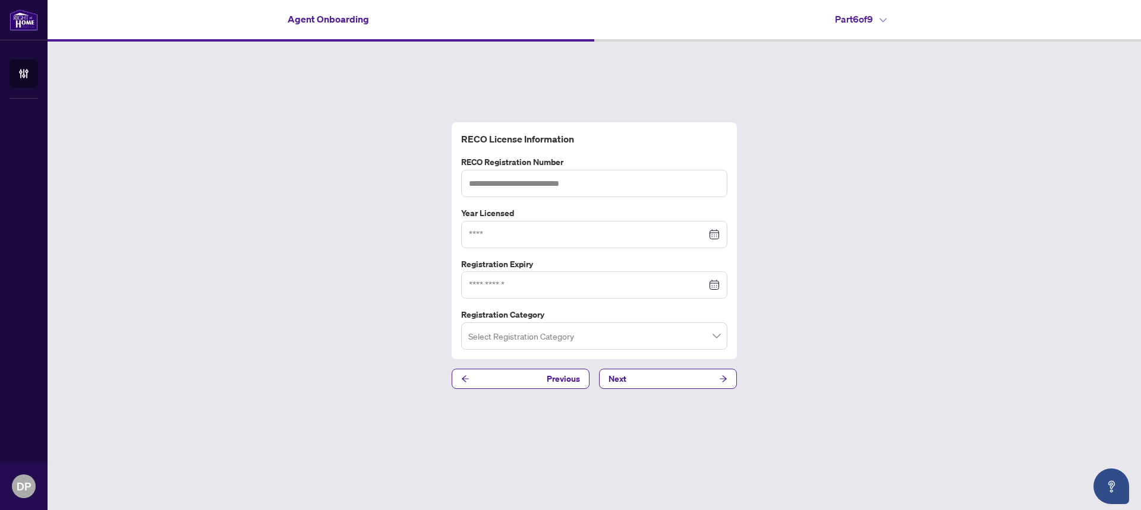
click at [639, 365] on div "RECO License Information RECO Registration Number Year Licensed Registration Ex…" at bounding box center [594, 256] width 1093 height 428
click at [638, 381] on button "Next" at bounding box center [668, 379] width 138 height 20
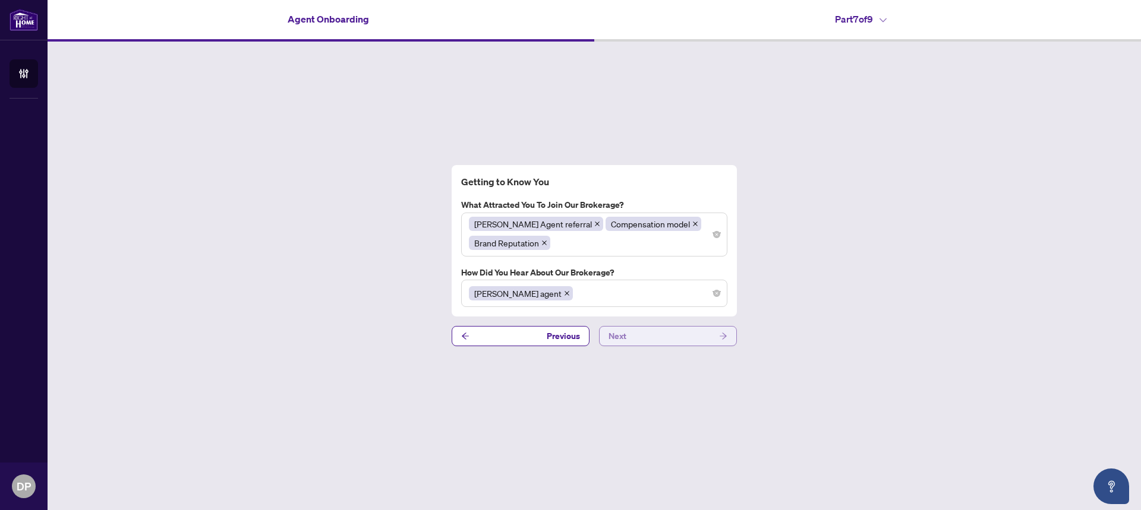
drag, startPoint x: 641, startPoint y: 350, endPoint x: 642, endPoint y: 339, distance: 10.8
click at [641, 349] on div "Getting to Know You What attracted you to join our brokerage? [PERSON_NAME] Age…" at bounding box center [594, 256] width 1093 height 428
click at [642, 339] on button "Next" at bounding box center [668, 336] width 138 height 20
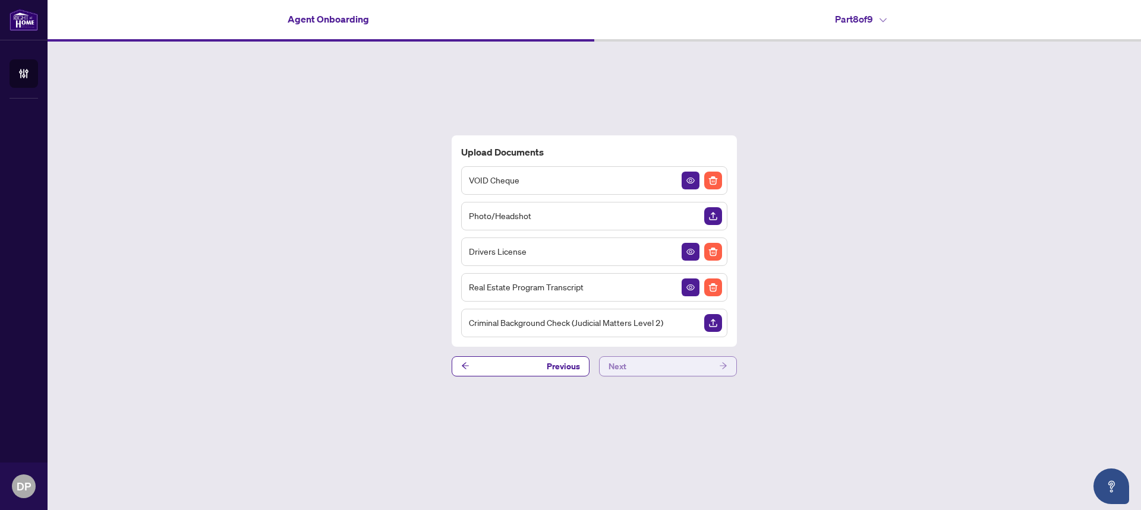
click at [646, 365] on button "Next" at bounding box center [668, 367] width 138 height 20
